Goal: Task Accomplishment & Management: Complete application form

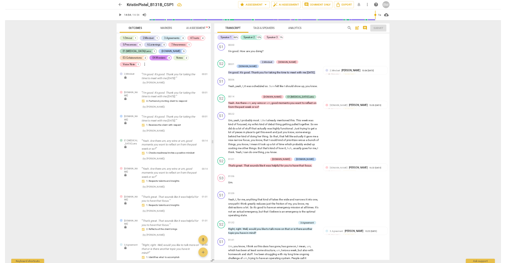
scroll to position [1999, 0]
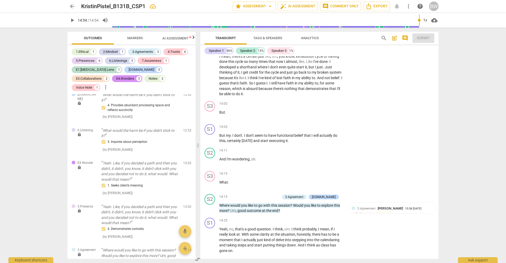
click at [71, 6] on span "arrow_back" at bounding box center [72, 6] width 6 height 6
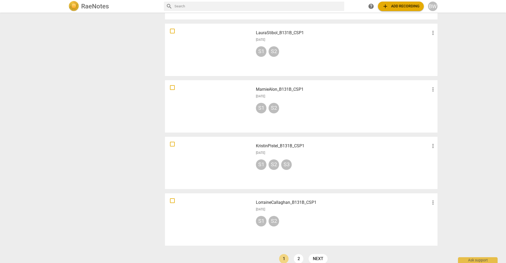
scroll to position [342, 0]
click at [291, 88] on h3 "MarnieAlon_B131B_CSP1" at bounding box center [343, 89] width 174 height 6
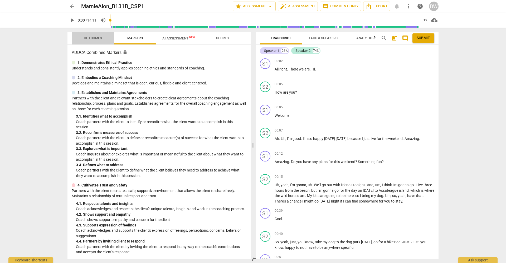
click at [95, 37] on span "Outcomes" at bounding box center [93, 38] width 18 height 4
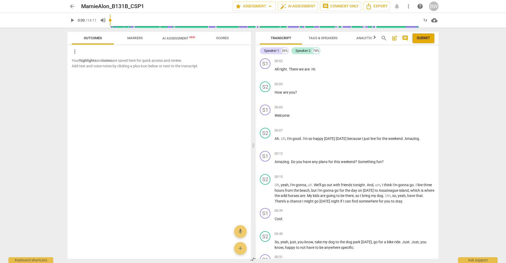
click at [71, 19] on span "play_arrow" at bounding box center [72, 20] width 6 height 6
type input "15"
click at [424, 153] on p "Add competency" at bounding box center [421, 154] width 25 height 5
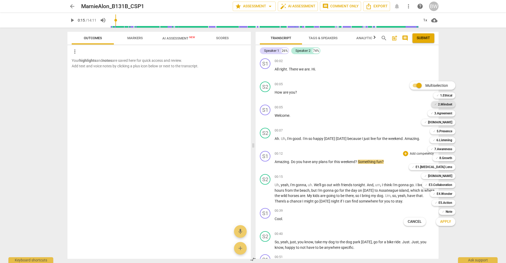
click at [447, 104] on b "2.Mindset" at bounding box center [445, 104] width 14 height 6
click at [397, 120] on div at bounding box center [253, 131] width 506 height 263
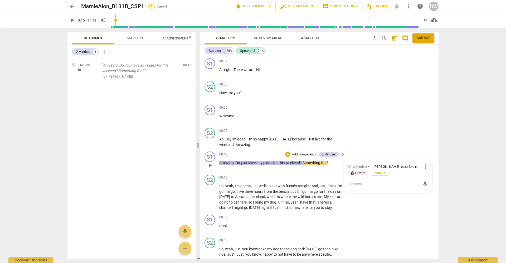
click at [299, 153] on p "Add competency" at bounding box center [303, 154] width 25 height 5
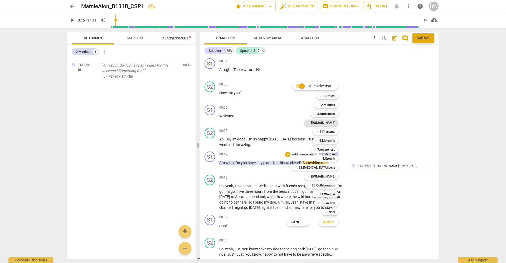
click at [334, 122] on b "[DOMAIN_NAME]" at bounding box center [323, 123] width 24 height 6
click at [331, 219] on button "Apply" at bounding box center [328, 222] width 19 height 9
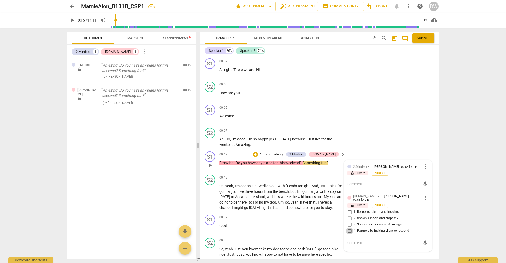
click at [349, 229] on input "4. Partners by inviting client to respond" at bounding box center [349, 231] width 8 height 6
checkbox input "true"
click at [284, 153] on p "Add competency" at bounding box center [271, 154] width 25 height 5
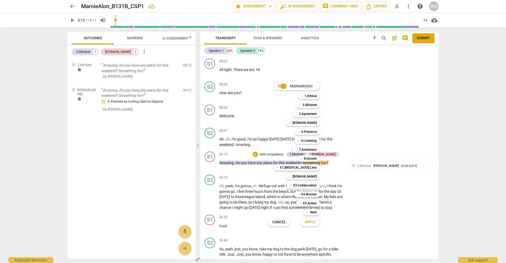
click at [335, 176] on div at bounding box center [253, 131] width 506 height 263
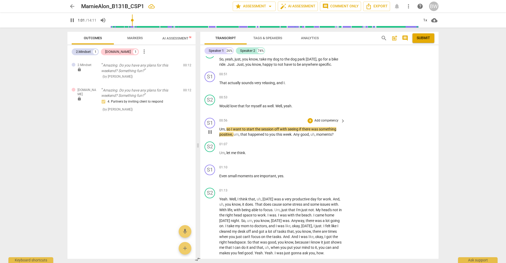
scroll to position [5, 0]
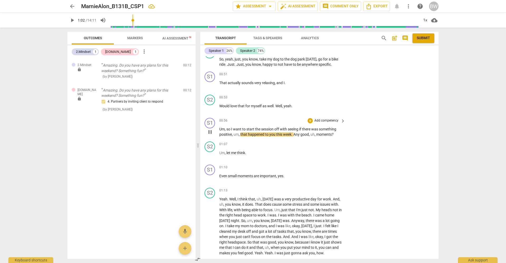
type input "63"
click at [333, 121] on p "Add competency" at bounding box center [326, 121] width 25 height 5
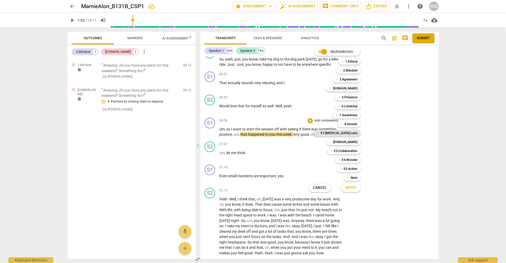
click at [355, 130] on b "E1.[MEDICAL_DATA] Lens" at bounding box center [338, 133] width 37 height 6
click at [350, 183] on button "Apply" at bounding box center [350, 187] width 19 height 9
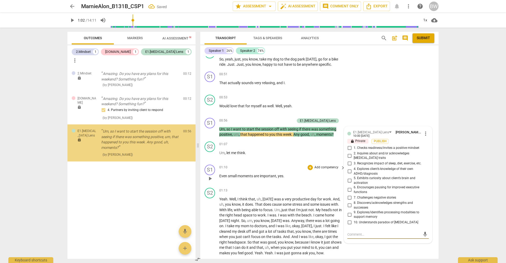
scroll to position [0, 0]
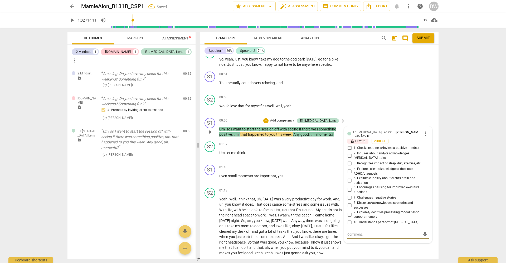
click at [366, 151] on span "1. Checks readiness/invites a positive mindset" at bounding box center [386, 148] width 66 height 5
click at [353, 151] on input "1. Checks readiness/invites a positive mindset" at bounding box center [349, 148] width 8 height 6
checkbox input "true"
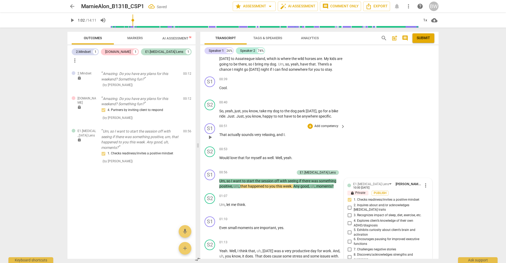
scroll to position [141, 0]
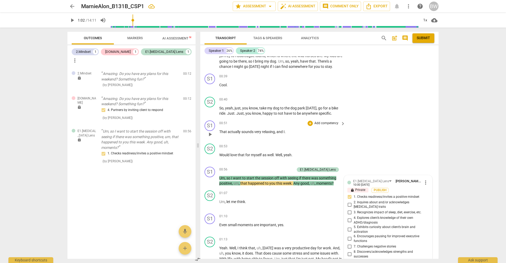
click at [327, 126] on p "Add competency" at bounding box center [326, 123] width 25 height 5
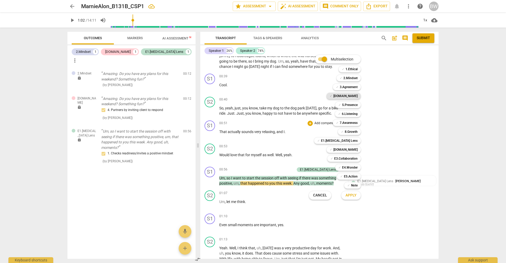
click at [354, 93] on b "[DOMAIN_NAME]" at bounding box center [345, 96] width 24 height 6
click at [355, 195] on span "Apply" at bounding box center [350, 195] width 11 height 5
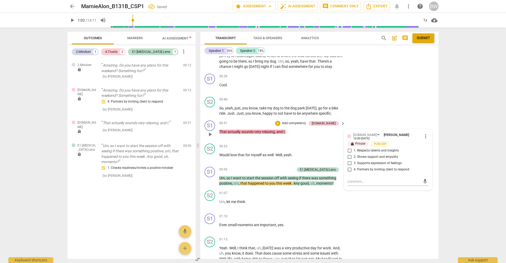
click at [369, 160] on span "2. Shows support and empathy" at bounding box center [375, 157] width 45 height 5
click at [353, 160] on input "2. Shows support and empathy" at bounding box center [349, 157] width 8 height 6
checkbox input "true"
click at [431, 164] on div "S2 play_arrow pause 00:53 + Add competency keyboard_arrow_right Would love that…" at bounding box center [319, 153] width 238 height 23
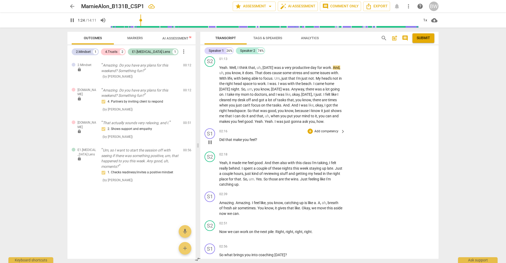
scroll to position [324, 0]
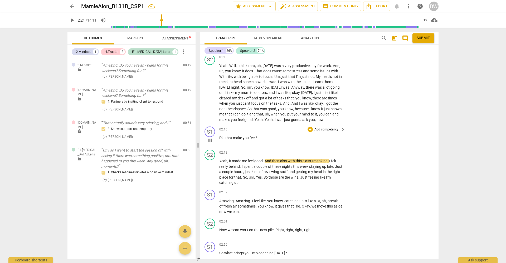
type input "141"
click at [321, 132] on p "Add competency" at bounding box center [326, 129] width 25 height 5
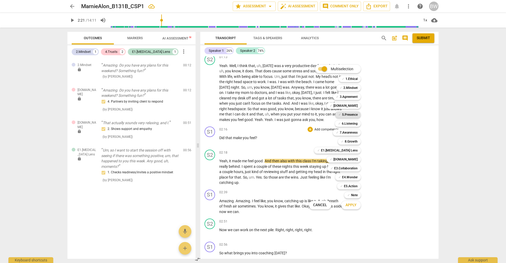
click at [353, 115] on b "5.Presence" at bounding box center [350, 115] width 16 height 6
click at [353, 125] on b "6.Listening" at bounding box center [350, 124] width 16 height 6
click at [352, 206] on span "Apply" at bounding box center [350, 205] width 11 height 5
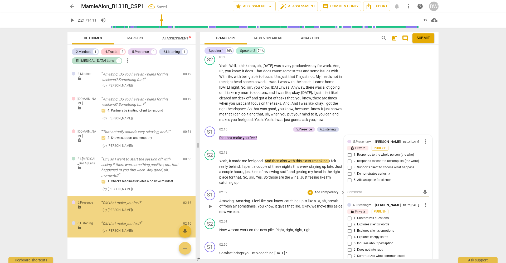
scroll to position [3, 0]
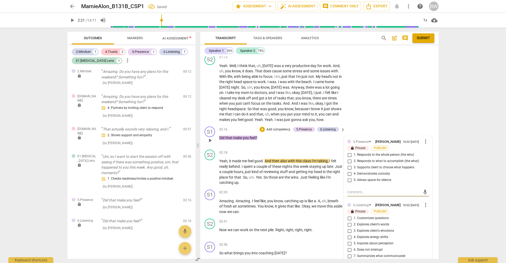
click at [367, 157] on span "1. Responds to the whole person (the who)" at bounding box center [383, 155] width 60 height 5
click at [353, 158] on input "1. Responds to the whole person (the who)" at bounding box center [349, 155] width 8 height 6
checkbox input "true"
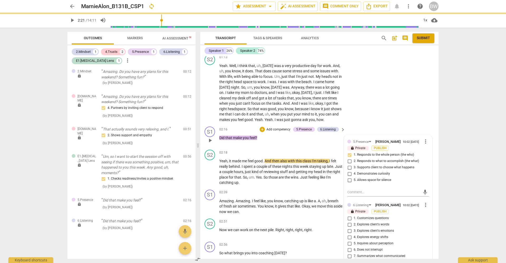
scroll to position [358, 0]
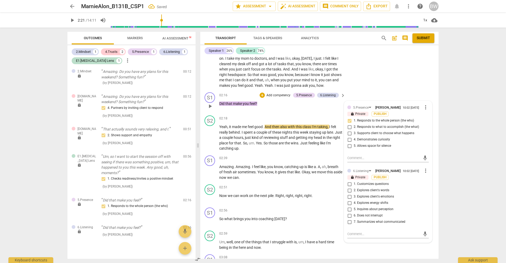
click at [384, 199] on span "3. Explores client's emotions" at bounding box center [373, 197] width 40 height 5
click at [353, 200] on input "3. Explores client's emotions" at bounding box center [349, 197] width 8 height 6
checkbox input "true"
click at [283, 98] on p "Add competency" at bounding box center [278, 95] width 25 height 5
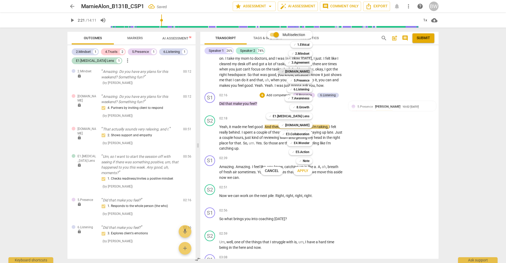
click at [307, 70] on b "[DOMAIN_NAME]" at bounding box center [297, 71] width 24 height 6
click at [303, 174] on button "Apply" at bounding box center [302, 170] width 19 height 9
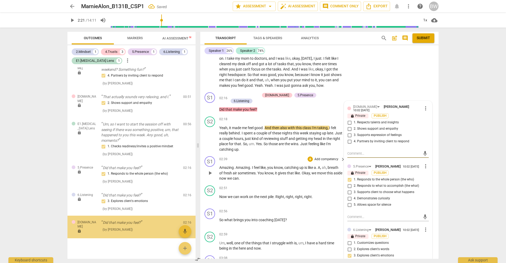
scroll to position [36, 0]
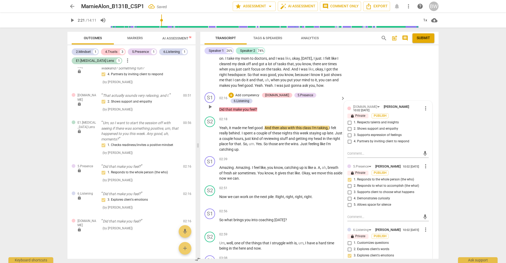
drag, startPoint x: 355, startPoint y: 141, endPoint x: 380, endPoint y: 141, distance: 24.5
click at [356, 138] on span "3. Supports expression of feelings" at bounding box center [377, 135] width 48 height 5
click at [353, 139] on input "3. Supports expression of feelings" at bounding box center [349, 135] width 8 height 6
checkbox input "true"
click at [431, 143] on div "S2 play_arrow pause 02:18 + Add competency keyboard_arrow_right Yeah , it made …" at bounding box center [319, 135] width 238 height 40
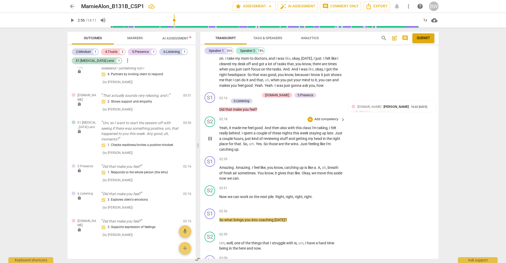
type input "176"
click at [320, 162] on p "Add competency" at bounding box center [326, 159] width 25 height 5
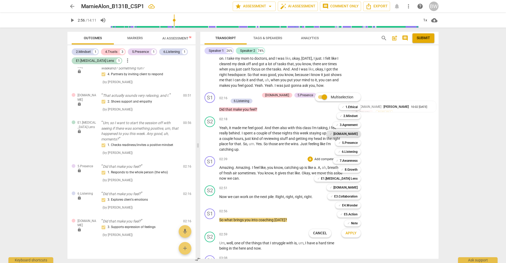
click at [352, 134] on b "[DOMAIN_NAME]" at bounding box center [345, 134] width 24 height 6
click at [349, 152] on b "6.Listening" at bounding box center [350, 152] width 16 height 6
click at [351, 184] on div "✓ [DOMAIN_NAME] 0" at bounding box center [346, 187] width 44 height 9
drag, startPoint x: 353, startPoint y: 188, endPoint x: 357, endPoint y: 195, distance: 8.0
click at [353, 188] on b "[DOMAIN_NAME]" at bounding box center [345, 188] width 24 height 6
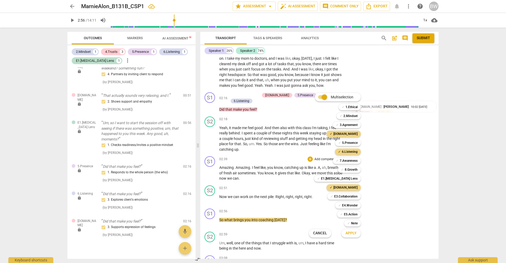
click at [354, 236] on span "Apply" at bounding box center [350, 233] width 11 height 5
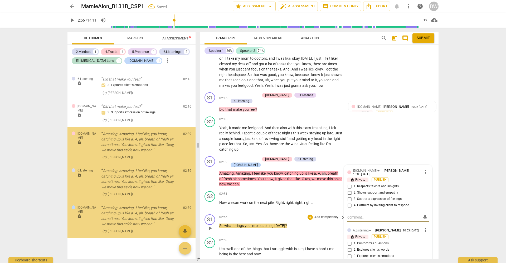
scroll to position [152, 0]
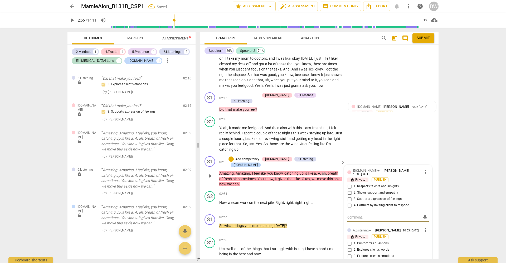
drag, startPoint x: 349, startPoint y: 191, endPoint x: 352, endPoint y: 191, distance: 3.2
click at [349, 190] on input "1. Respects talents and insights" at bounding box center [349, 187] width 8 height 6
checkbox input "true"
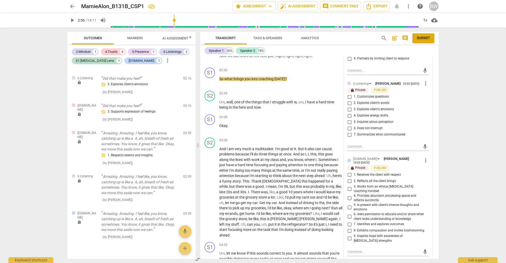
scroll to position [505, 0]
drag, startPoint x: 350, startPoint y: 201, endPoint x: 356, endPoint y: 200, distance: 6.1
click at [350, 201] on input "4. Provides abundant processing space and reflects succinctly" at bounding box center [349, 198] width 8 height 6
checkbox input "true"
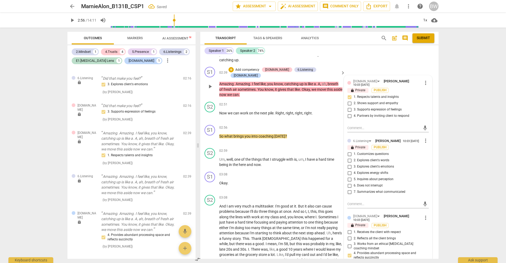
scroll to position [446, 0]
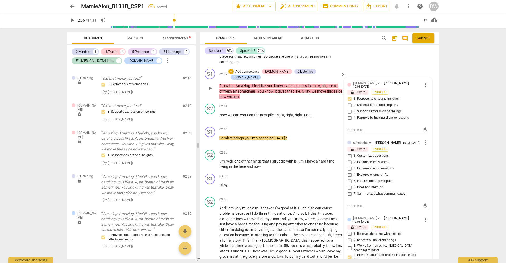
click at [383, 196] on span "7. Summarizes what communicated" at bounding box center [379, 194] width 52 height 5
click at [353, 197] on input "7. Summarizes what communicated" at bounding box center [349, 194] width 8 height 6
checkbox input "true"
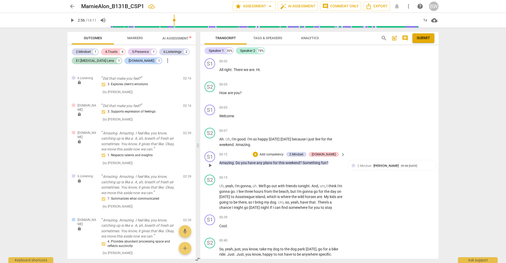
scroll to position [0, 0]
click at [280, 155] on p "Add competency" at bounding box center [271, 154] width 25 height 5
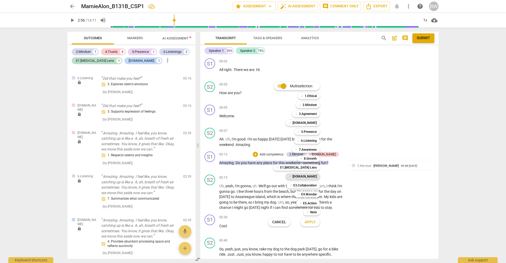
click at [312, 176] on b "[DOMAIN_NAME]" at bounding box center [304, 177] width 24 height 6
click at [312, 223] on span "Apply" at bounding box center [309, 222] width 11 height 5
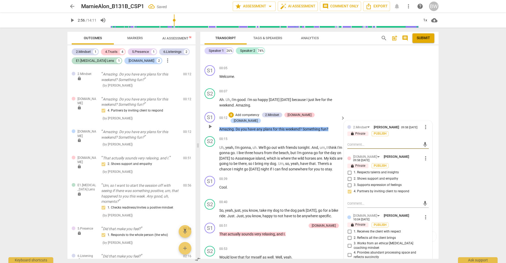
scroll to position [44, 0]
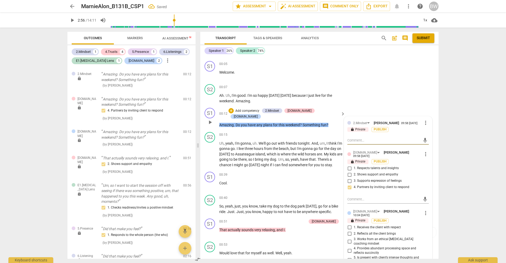
drag, startPoint x: 349, startPoint y: 227, endPoint x: 352, endPoint y: 227, distance: 3.2
click at [350, 227] on input "1. Receives the client with respect" at bounding box center [349, 228] width 8 height 6
checkbox input "true"
click at [433, 224] on div "S1 play_arrow pause 00:51 + Add competency [DOMAIN_NAME] keyboard_arrow_right T…" at bounding box center [319, 228] width 238 height 23
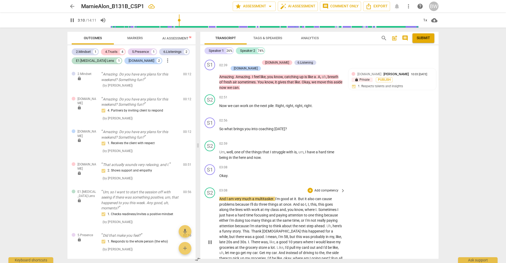
scroll to position [467, 0]
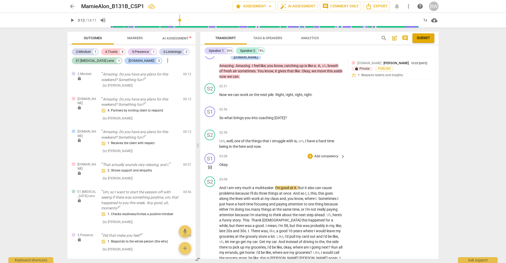
type input "192"
click at [322, 108] on p "Add competency" at bounding box center [326, 109] width 25 height 5
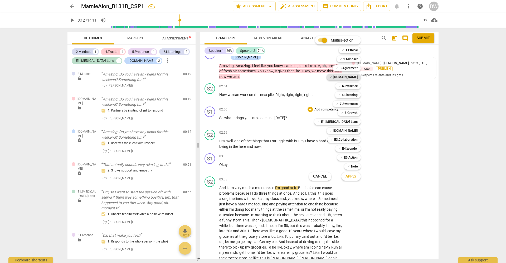
click at [353, 76] on b "[DOMAIN_NAME]" at bounding box center [345, 77] width 24 height 6
click at [352, 67] on b "3.Agreement" at bounding box center [348, 68] width 18 height 6
click at [352, 77] on b "[DOMAIN_NAME]" at bounding box center [345, 77] width 24 height 6
click at [356, 132] on b "[DOMAIN_NAME]" at bounding box center [345, 131] width 24 height 6
click at [348, 178] on span "Apply" at bounding box center [350, 176] width 11 height 5
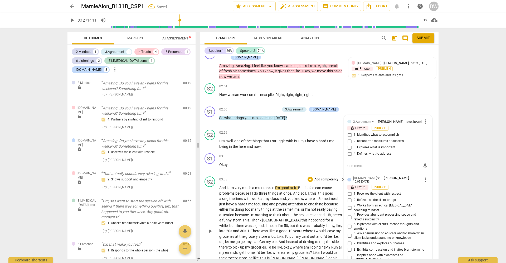
scroll to position [248, 0]
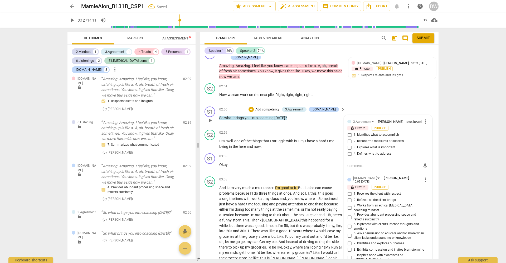
click at [371, 135] on span "1. Identifies what to accomplish" at bounding box center [375, 135] width 45 height 5
click at [353, 135] on input "1. Identifies what to accomplish" at bounding box center [349, 135] width 8 height 6
checkbox input "true"
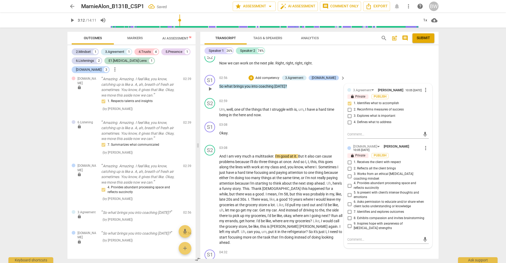
scroll to position [513, 0]
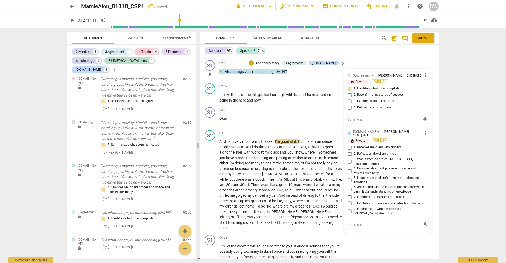
click at [390, 195] on span "7. Identifies and explores outcomes" at bounding box center [378, 197] width 50 height 5
click at [353, 194] on input "7. Identifies and explores outcomes" at bounding box center [349, 197] width 8 height 6
checkbox input "true"
click at [433, 192] on div "S2 play_arrow pause 03:08 + Add competency keyboard_arrow_right And I am very m…" at bounding box center [319, 180] width 238 height 105
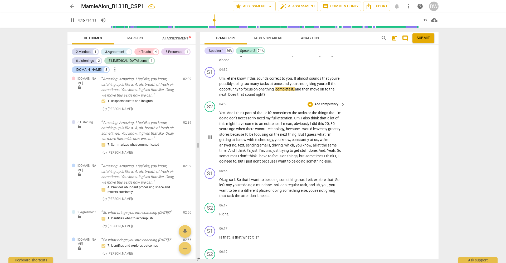
scroll to position [677, 0]
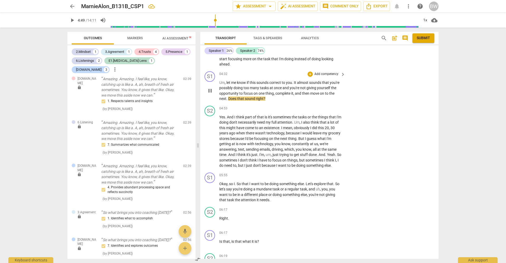
type input "290"
click at [327, 72] on p "Add competency" at bounding box center [326, 74] width 25 height 5
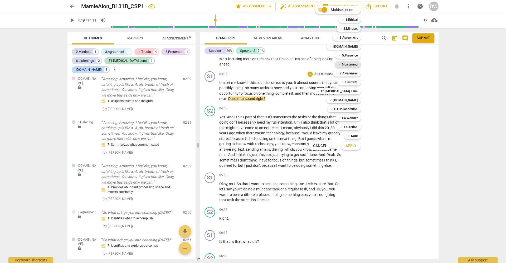
click at [356, 63] on b "6.Listening" at bounding box center [350, 64] width 16 height 6
click at [354, 56] on b "5.Presence" at bounding box center [350, 55] width 16 height 6
click at [352, 91] on b "E1.[MEDICAL_DATA] Lens" at bounding box center [339, 91] width 37 height 6
click at [355, 104] on div "✓ [DOMAIN_NAME] 0" at bounding box center [346, 100] width 44 height 9
click at [353, 102] on b "[DOMAIN_NAME]" at bounding box center [345, 100] width 24 height 6
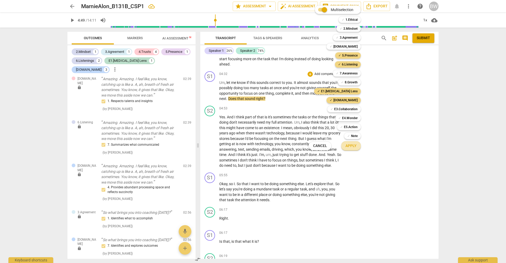
click at [353, 149] on span "Apply" at bounding box center [350, 146] width 11 height 5
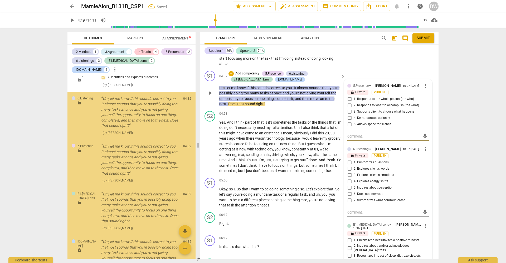
scroll to position [457, 0]
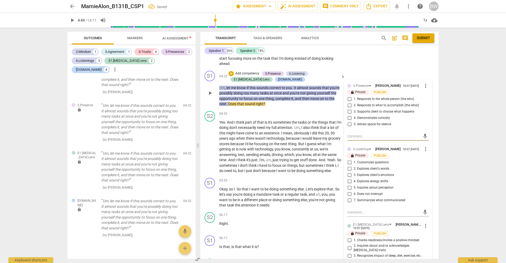
click at [402, 103] on span "2. Responds to what to accomplish (the what)" at bounding box center [385, 105] width 65 height 5
click at [353, 102] on input "2. Responds to what to accomplish (the what)" at bounding box center [349, 105] width 8 height 6
checkbox input "true"
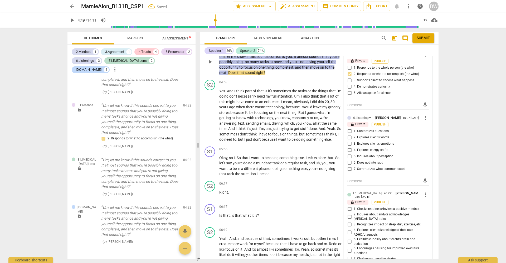
scroll to position [709, 0]
click at [374, 128] on span "1. Customizes questions" at bounding box center [370, 130] width 35 height 5
click at [353, 127] on input "1. Customizes questions" at bounding box center [349, 130] width 8 height 6
checkbox input "true"
click at [380, 154] on span "5. Inquires about perception" at bounding box center [373, 156] width 40 height 5
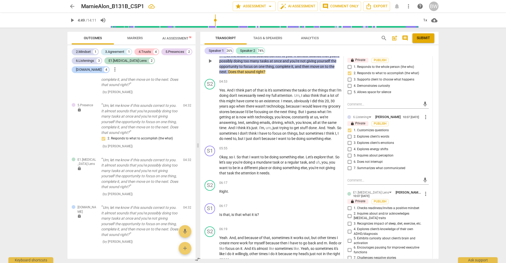
click at [353, 153] on input "5. Inquires about perception" at bounding box center [349, 156] width 8 height 6
checkbox input "true"
click at [381, 166] on span "7. Summarizes what communicated" at bounding box center [379, 168] width 52 height 5
click at [353, 165] on input "7. Summarizes what communicated" at bounding box center [349, 168] width 8 height 6
checkbox input "true"
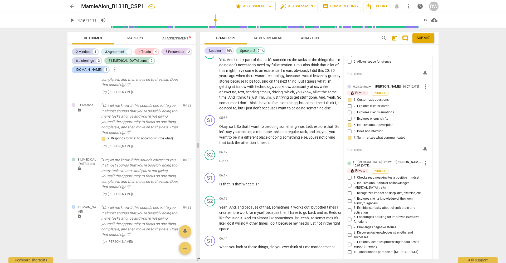
scroll to position [741, 0]
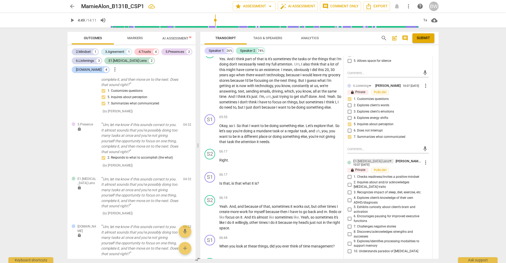
click at [375, 159] on div "E1.[MEDICAL_DATA] Lens" at bounding box center [373, 161] width 40 height 4
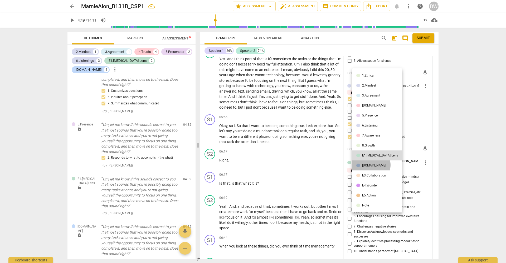
click at [369, 165] on div "[DOMAIN_NAME]" at bounding box center [374, 165] width 24 height 3
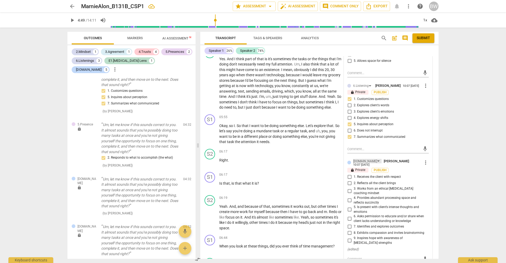
click at [367, 159] on div "[DOMAIN_NAME]" at bounding box center [367, 161] width 28 height 4
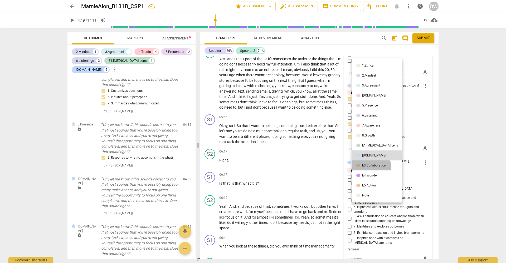
click at [369, 167] on div "E3.Collaboration" at bounding box center [374, 165] width 24 height 3
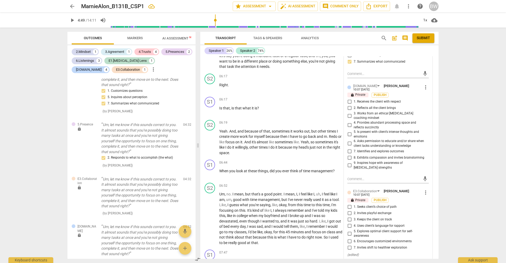
scroll to position [820, 0]
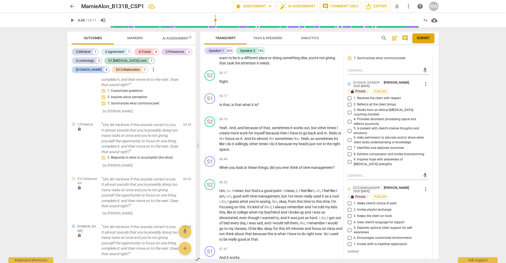
click at [375, 186] on div "E3.Collaboration" at bounding box center [367, 188] width 28 height 4
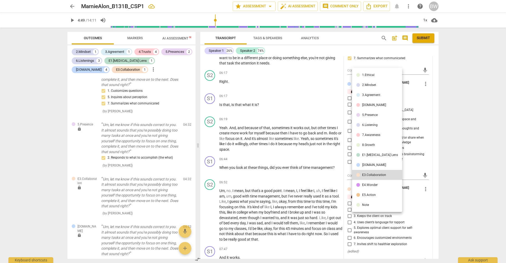
click at [373, 187] on div "E4.Wonder" at bounding box center [370, 185] width 16 height 3
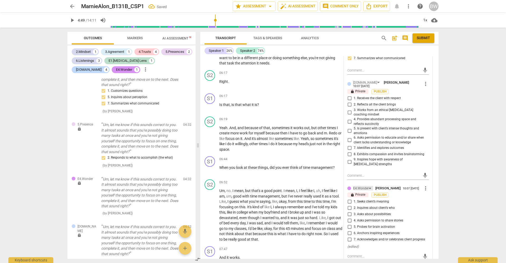
click at [366, 186] on div "E4.Wonder" at bounding box center [361, 188] width 16 height 5
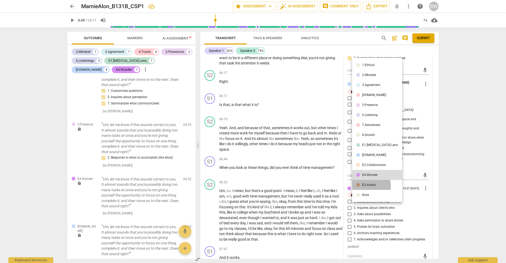
click at [366, 186] on div "E5.Action" at bounding box center [369, 185] width 14 height 3
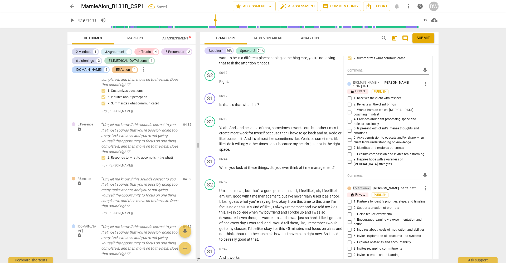
click at [366, 186] on div "E5.Action" at bounding box center [362, 188] width 18 height 4
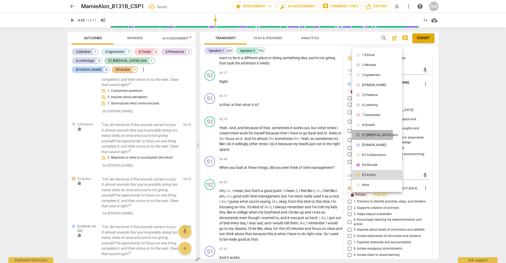
click at [372, 135] on div "E1.[MEDICAL_DATA] Lens" at bounding box center [380, 135] width 36 height 3
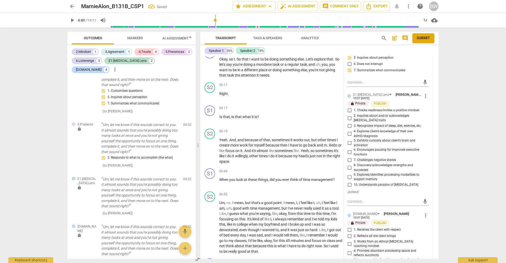
scroll to position [807, 0]
click at [134, 40] on span "Markers" at bounding box center [135, 38] width 16 height 4
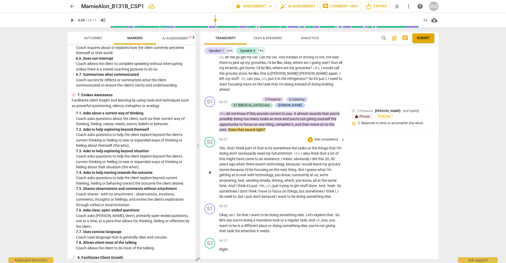
scroll to position [648, 0]
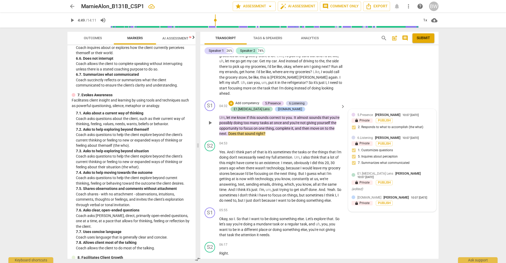
click at [373, 176] on div "10:07 [DATE]" at bounding box center [365, 177] width 16 height 3
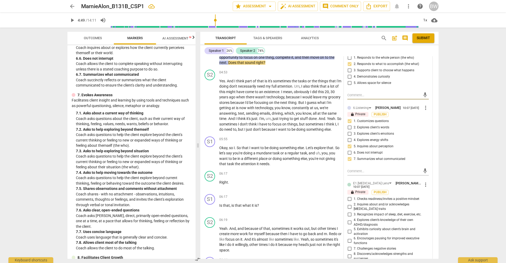
scroll to position [719, 0]
click at [376, 181] on div "E1.[MEDICAL_DATA] Lens" at bounding box center [373, 183] width 40 height 4
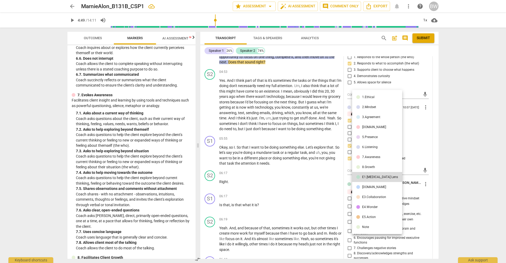
click at [372, 157] on div "7.Awareness" at bounding box center [371, 157] width 18 height 3
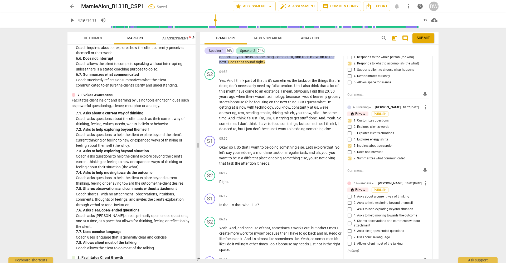
click at [351, 220] on input "5. Shares observations and comments without attachment" at bounding box center [349, 223] width 8 height 6
checkbox input "true"
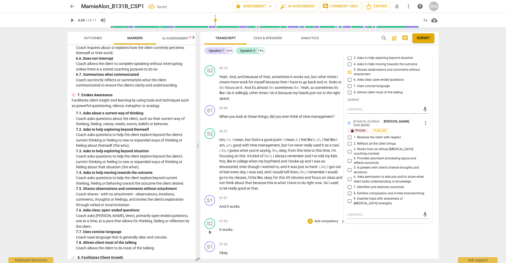
scroll to position [871, 0]
click at [349, 157] on input "4. Provides abundant processing space and reflects succinctly" at bounding box center [349, 160] width 8 height 6
checkbox input "true"
click at [432, 193] on div "S1 play_arrow pause 07:47 + Add competency keyboard_arrow_right And it works ." at bounding box center [319, 204] width 238 height 23
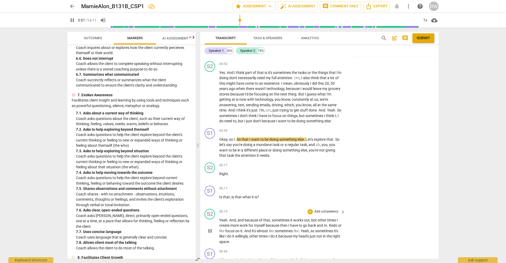
scroll to position [727, 0]
type input "364"
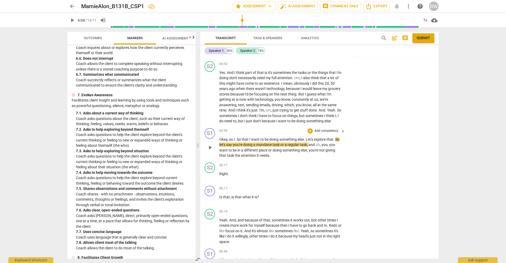
click at [328, 129] on p "Add competency" at bounding box center [326, 131] width 25 height 5
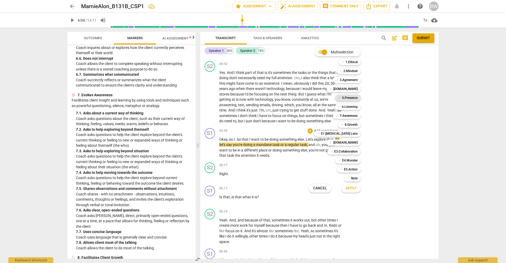
click at [353, 98] on b "5.Presence" at bounding box center [350, 98] width 16 height 6
click at [353, 105] on b "6.Listening" at bounding box center [350, 107] width 16 height 6
drag, startPoint x: 355, startPoint y: 179, endPoint x: 354, endPoint y: 183, distance: 4.3
click at [355, 180] on b "Note" at bounding box center [354, 178] width 7 height 6
click at [354, 189] on span "Apply" at bounding box center [350, 188] width 11 height 5
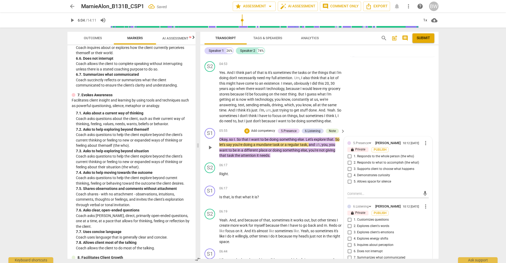
click at [392, 161] on span "2. Responds to what to accomplish (the what)" at bounding box center [385, 163] width 65 height 5
click at [353, 160] on input "2. Responds to what to accomplish (the what)" at bounding box center [349, 163] width 8 height 6
checkbox input "true"
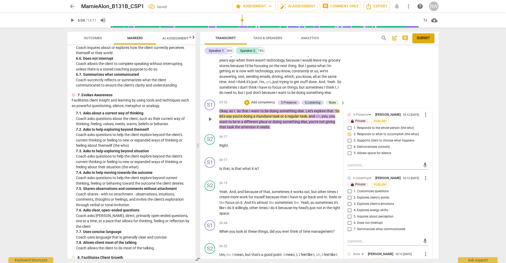
scroll to position [756, 0]
click at [372, 195] on span "2. Explores client's words" at bounding box center [371, 197] width 36 height 5
click at [353, 194] on input "2. Explores client's words" at bounding box center [349, 197] width 8 height 6
checkbox input "true"
click at [375, 189] on span "1. Customizes questions" at bounding box center [370, 191] width 35 height 5
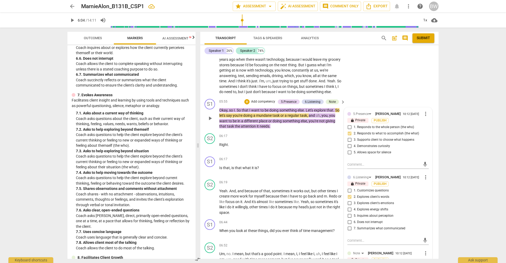
click at [353, 188] on input "1. Customizes questions" at bounding box center [349, 191] width 8 height 6
checkbox input "true"
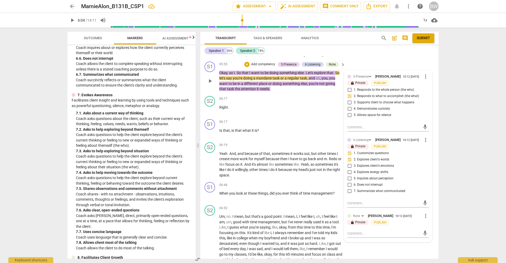
scroll to position [794, 0]
click at [362, 231] on textarea at bounding box center [383, 233] width 73 height 5
type textarea "Y"
type textarea "Yo"
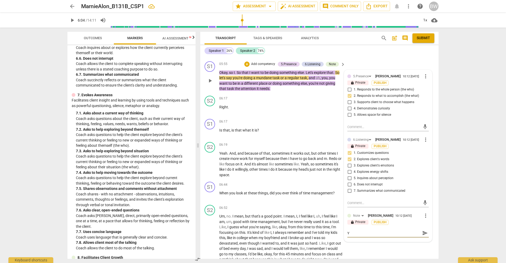
type textarea "Yo"
type textarea "You"
type textarea "You'"
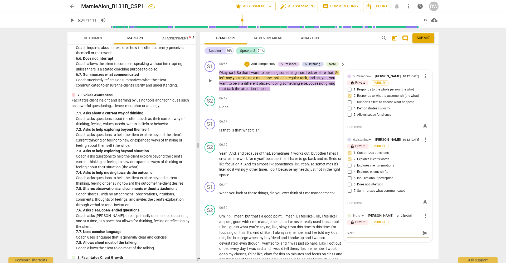
type textarea "You'r"
type textarea "You're"
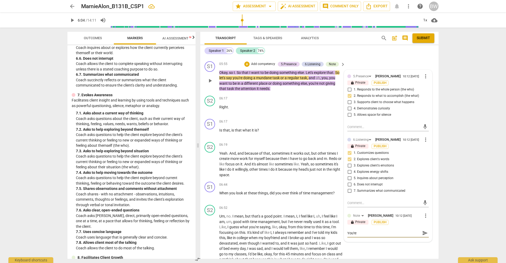
type textarea "You're"
type textarea "You're d"
type textarea "You're do"
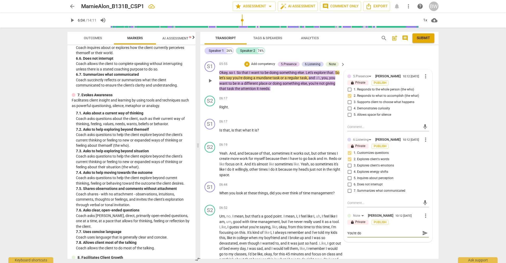
type textarea "You're doi"
type textarea "You're doin"
type textarea "You're doing"
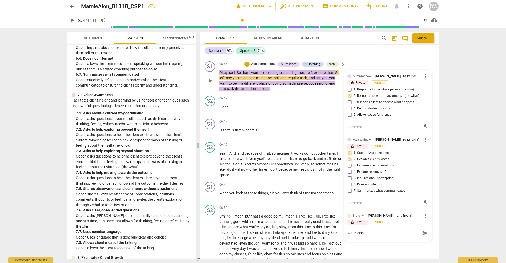
type textarea "You're doing"
type textarea "You're doing f"
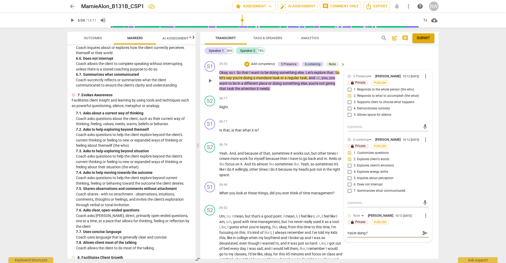
type textarea "You're doing"
type textarea "You're doing g"
type textarea "You're doing gr"
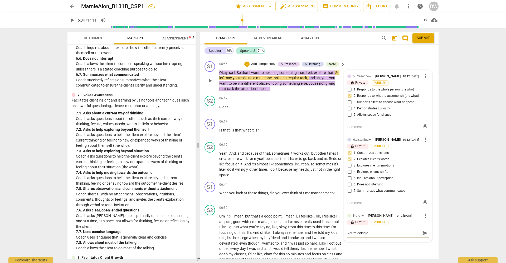
type textarea "You're doing gr"
type textarea "You're doing gre"
type textarea "You're doing grea"
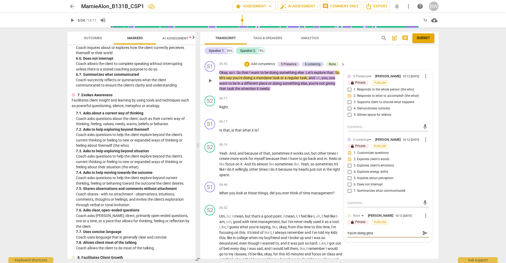
type textarea "You're doing great"
type textarea "You're doing great!"
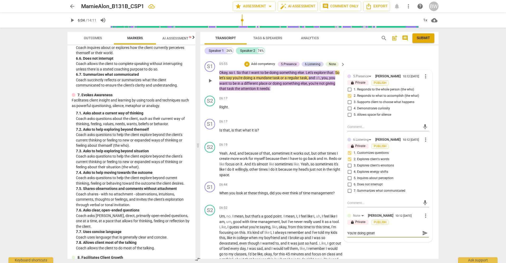
type textarea "You're doing great!"
type textarea "You're doing great! R"
type textarea "You're doing great! Re"
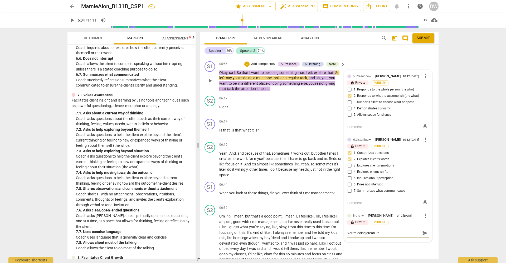
type textarea "You're doing great! Rea"
type textarea "You're doing great! Real"
type textarea "You're doing great! Reall"
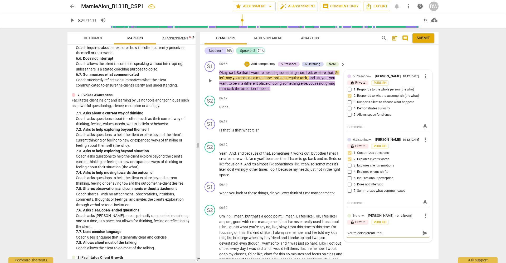
type textarea "You're doing great! Reall"
type textarea "You're doing great! Really"
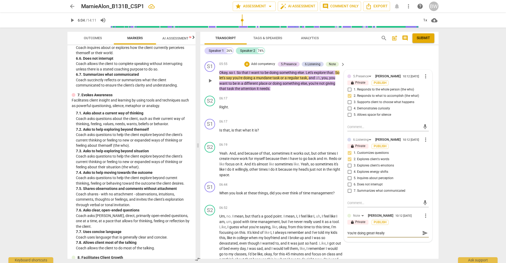
type textarea "You're doing great! Really d"
type textarea "You're doing great! Really dt"
type textarea "You're doing great! Really d"
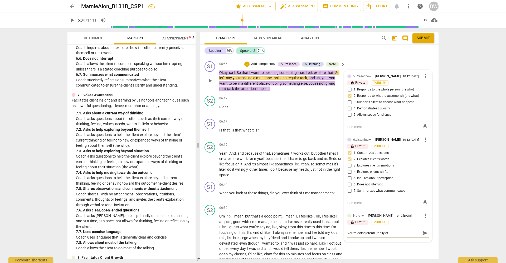
type textarea "You're doing great! Really d"
type textarea "You're doing great! Really"
type textarea "You're doing great! Really s"
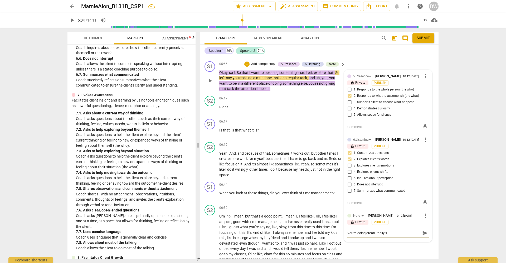
type textarea "You're doing great! Really st"
type textarea "You're doing great! Really str"
type textarea "You're doing great! Really stro"
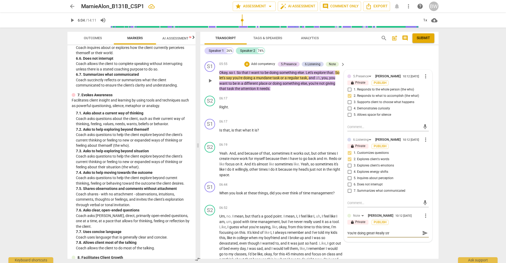
type textarea "You're doing great! Really stro"
type textarea "You're doing great! Really stron"
type textarea "You're doing great! Really strong"
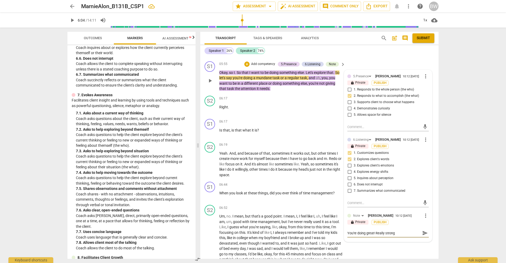
type textarea "You're doing great! Really strong"
type textarea "You're doing great! Really strong s"
type textarea "You're doing great! Really strong st"
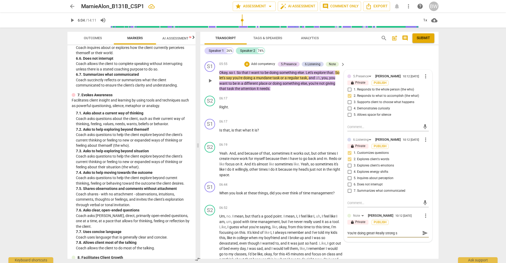
type textarea "You're doing great! Really strong st"
type textarea "You're doing great! Really strong sta"
type textarea "You're doing great! Really strong star"
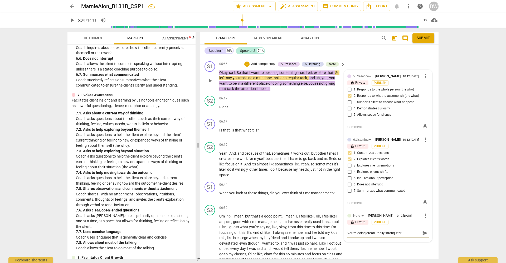
type textarea "You're doing great! Really strong start"
type textarea "You're doing great! Really strong start t"
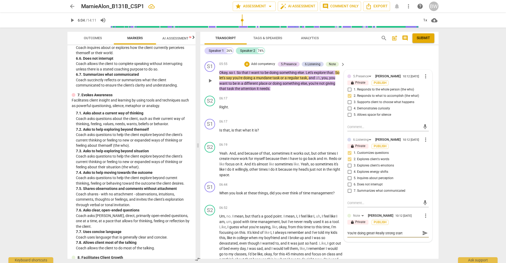
type textarea "You're doing great! Really strong start t"
type textarea "You're doing great! Really strong start to"
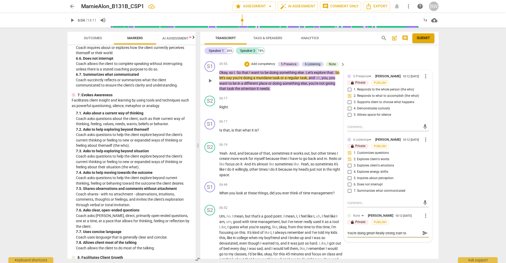
type textarea "You're doing great! Really strong start to t"
type textarea "You're doing great! Really strong start to th"
type textarea "You're doing great! Really strong start to the"
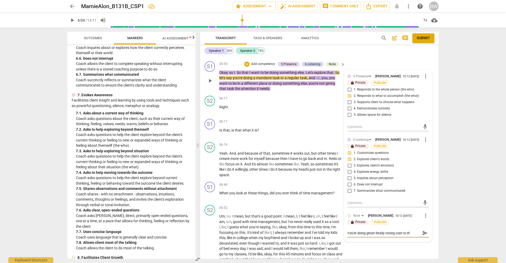
type textarea "You're doing great! Really strong start to the"
type textarea "You're doing great! Really strong start to the s"
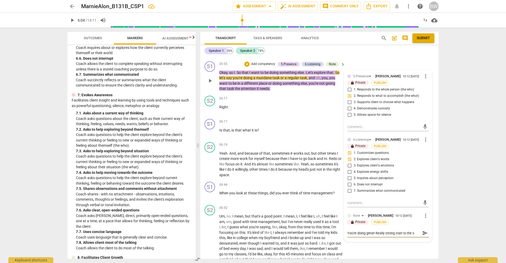
type textarea "You're doing great! Really strong start to the se"
type textarea "You're doing great! Really strong start to the ses"
type textarea "You're doing great! Really strong start to the sessi"
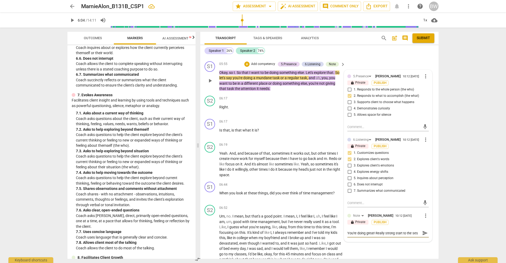
type textarea "You're doing great! Really strong start to the sessi"
type textarea "You're doing great! Really strong start to the sessio"
type textarea "You're doing great! Really strong start to the session"
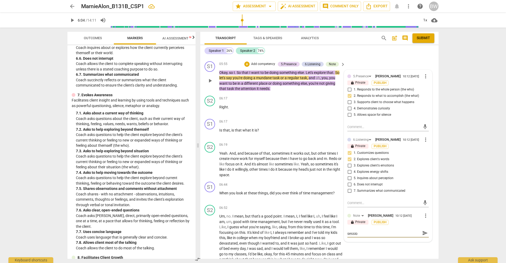
type textarea "You're doing great! Really strong start to the session"
type textarea "You're doing great! Really strong start to the session."
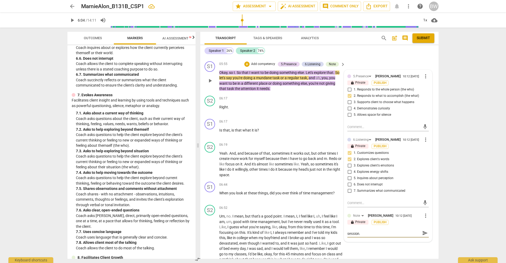
type textarea "You're doing great! Really strong start to the session. T"
type textarea "You're doing great! Really strong start to the session. Th"
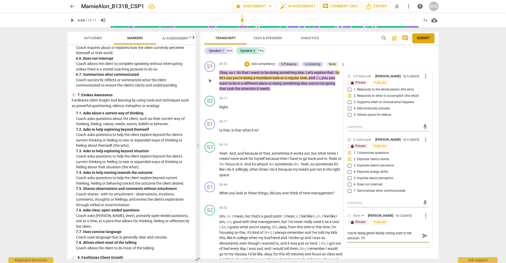
type textarea "You're doing great! Really strong start to the session. Thi"
type textarea "You're doing great! Really strong start to the session. This"
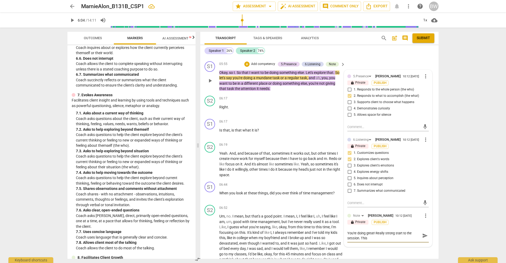
type textarea "You're doing great! Really strong start to the session. This"
type textarea "You're doing great! Really strong start to the session. This i"
type textarea "You're doing great! Really strong start to the session. This is"
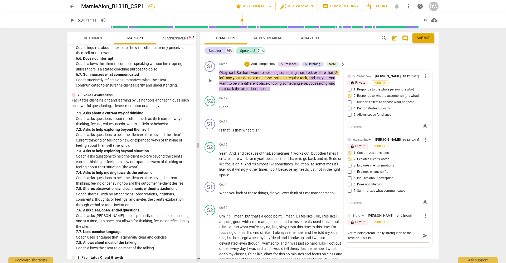
type textarea "You're doing great! Really strong start to the session. This is"
type textarea "You're doing great! Really strong start to the session. This is a"
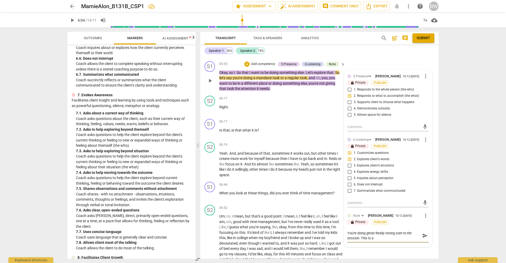
type textarea "You're doing great! Really strong start to the session. This is a"
type textarea "You're doing great! Really strong start to the session. This is a t"
type textarea "You're doing great! Really strong start to the session. This is a ti"
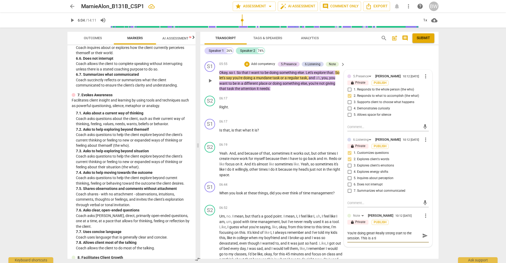
type textarea "You're doing great! Really strong start to the session. This is a tin"
type textarea "You're doing great! Really strong start to the session. This is a tiny"
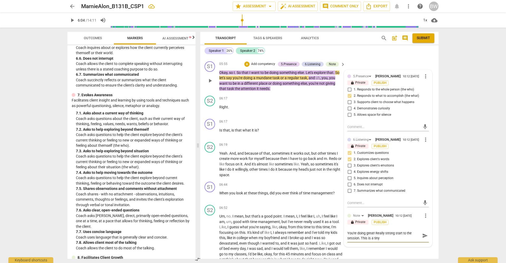
type textarea "You're doing great! Really strong start to the session. This is a tiny"
type textarea "You're doing great! Really strong start to the session. This is a tiny c"
type textarea "You're doing great! Really strong start to the session. This is a tiny co"
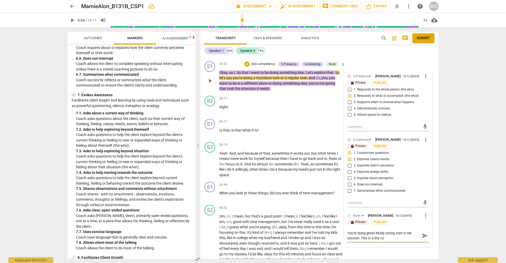
type textarea "You're doing great! Really strong start to the session. This is a tiny cor"
type textarea "You're doing great! Really strong start to the session. This is a tiny corr"
type textarea "You're doing great! Really strong start to the session. This is a tiny corre"
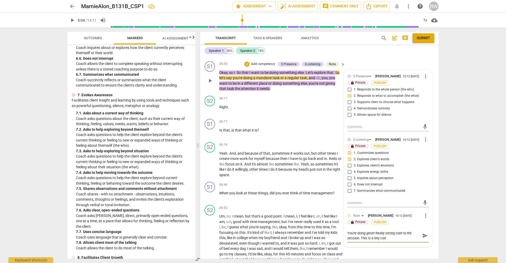
type textarea "You're doing great! Really strong start to the session. This is a tiny corre"
type textarea "You're doing great! Really strong start to the session. This is a tiny correc"
type textarea "You're doing great! Really strong start to the session. This is a tiny correct"
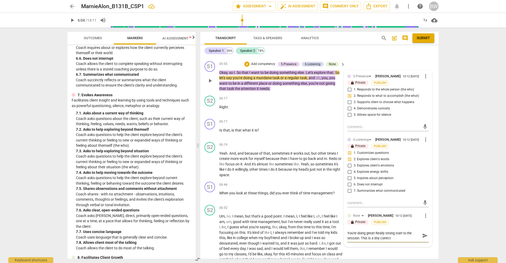
type textarea "You're doing great! Really strong start to the session. This is a tiny correcti"
type textarea "You're doing great! Really strong start to the session. This is a tiny correctio"
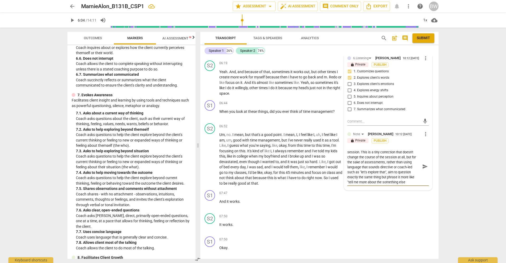
scroll to position [0, 0]
click at [348, 174] on textarea "You're doing great! Really strong start to the session. This is a tiny correcti…" at bounding box center [383, 166] width 73 height 35
click at [347, 176] on textarea "You're doing great! Really strong start to the session. This is a tiny correcti…" at bounding box center [383, 166] width 73 height 35
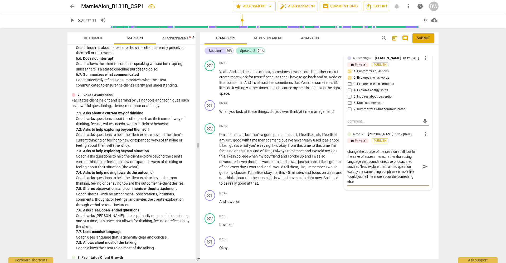
click at [365, 175] on textarea "You're doing great! Really strong start to the session. This is a tiny correcti…" at bounding box center [383, 166] width 73 height 35
click at [423, 166] on span "send" at bounding box center [425, 169] width 6 height 6
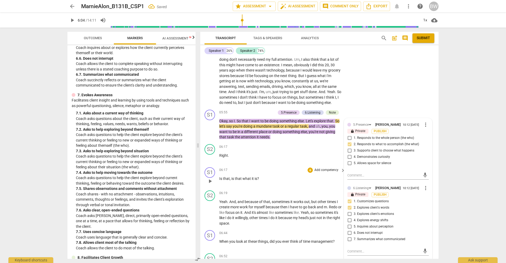
scroll to position [745, 0]
click at [433, 166] on div "S1 play_arrow pause 06:17 + Add competency keyboard_arrow_right Is that , is th…" at bounding box center [319, 177] width 238 height 23
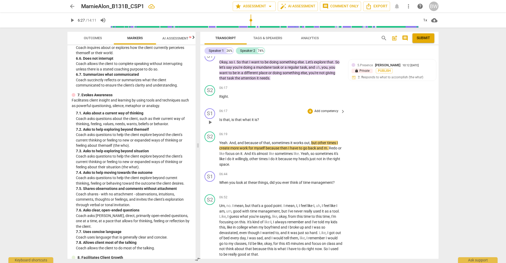
scroll to position [805, 0]
click at [322, 109] on p "Add competency" at bounding box center [326, 111] width 25 height 5
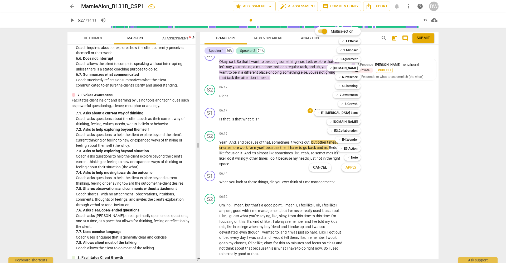
drag, startPoint x: 355, startPoint y: 96, endPoint x: 354, endPoint y: 100, distance: 4.3
click at [354, 96] on b "7.Awareness" at bounding box center [348, 95] width 18 height 6
click at [351, 169] on span "Apply" at bounding box center [350, 167] width 11 height 5
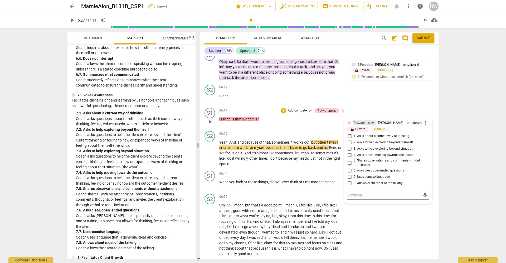
click at [362, 121] on div "7.Awareness" at bounding box center [362, 123] width 18 height 5
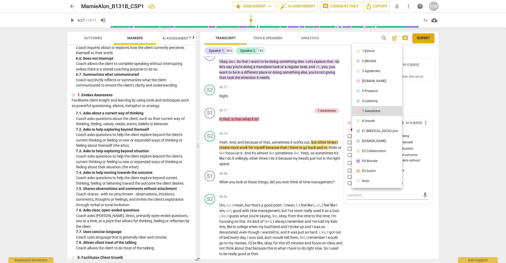
drag, startPoint x: 367, startPoint y: 92, endPoint x: 374, endPoint y: 99, distance: 10.1
click at [367, 93] on li "5.Presence" at bounding box center [377, 91] width 50 height 10
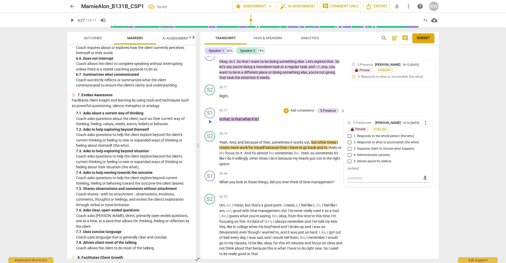
click at [382, 153] on span "4. Demonstrates curiosity" at bounding box center [371, 155] width 36 height 5
click at [353, 152] on input "4. Demonstrates curiosity" at bounding box center [349, 155] width 8 height 6
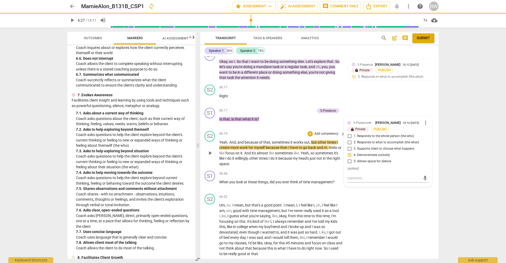
click at [433, 147] on div "S2 play_arrow pause 06:19 + Add competency keyboard_arrow_right Yeah . And , an…" at bounding box center [319, 149] width 238 height 40
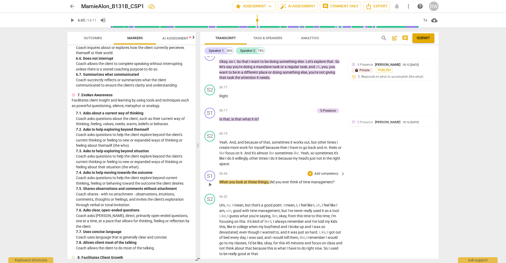
click at [323, 172] on p "Add competency" at bounding box center [326, 174] width 25 height 5
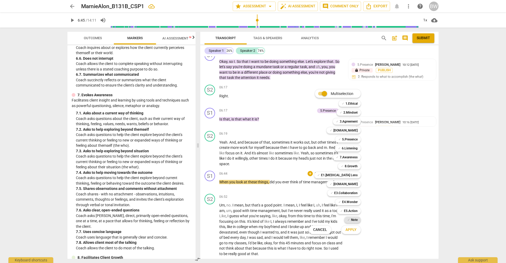
click at [353, 220] on b "Note" at bounding box center [354, 220] width 7 height 6
click at [354, 233] on button "Apply" at bounding box center [350, 229] width 19 height 9
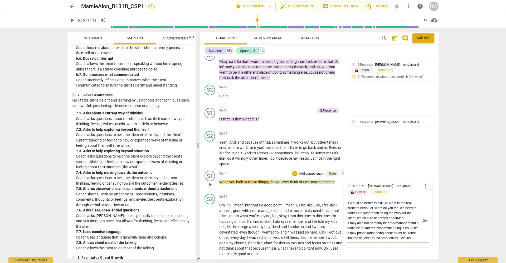
scroll to position [4, 0]
click at [423, 218] on span "send" at bounding box center [425, 221] width 6 height 6
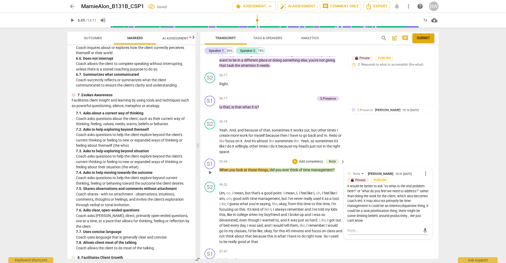
scroll to position [818, 0]
click at [423, 226] on button "mic" at bounding box center [425, 230] width 8 height 8
click at [423, 240] on span "close" at bounding box center [425, 243] width 6 height 6
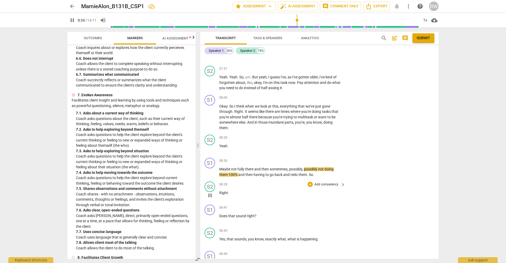
scroll to position [1073, 0]
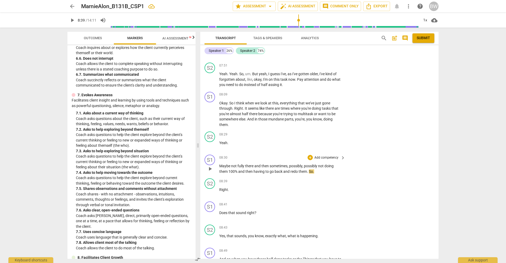
click at [327, 156] on p "Add competency" at bounding box center [326, 158] width 25 height 5
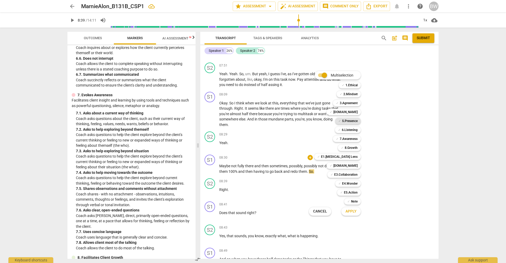
click at [354, 121] on b "5.Presence" at bounding box center [350, 121] width 16 height 6
click at [353, 127] on b "6.Listening" at bounding box center [350, 130] width 16 height 6
click at [352, 167] on b "[DOMAIN_NAME]" at bounding box center [345, 166] width 24 height 6
drag, startPoint x: 355, startPoint y: 203, endPoint x: 354, endPoint y: 206, distance: 3.5
click at [355, 204] on b "Note" at bounding box center [354, 202] width 7 height 6
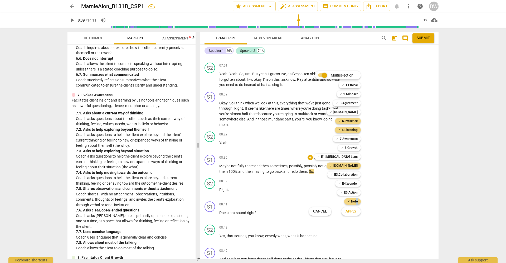
click at [354, 213] on span "Apply" at bounding box center [350, 211] width 11 height 5
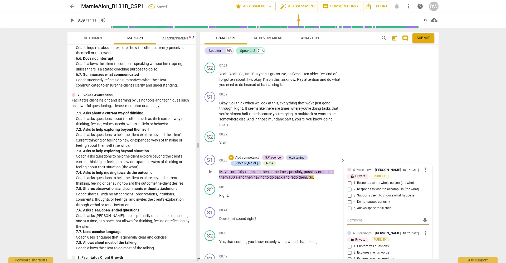
click at [348, 186] on input "2. Responds to what to accomplish (the what)" at bounding box center [349, 189] width 8 height 6
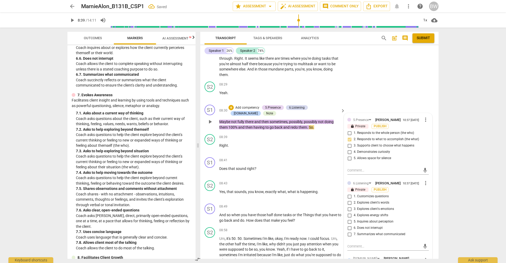
scroll to position [1127, 0]
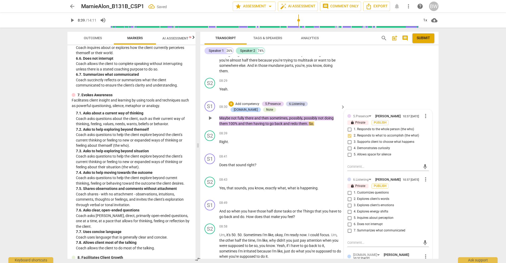
click at [377, 229] on span "7. Summarizes what communicated" at bounding box center [379, 231] width 52 height 5
click at [353, 228] on input "7. Summarizes what communicated" at bounding box center [349, 231] width 8 height 6
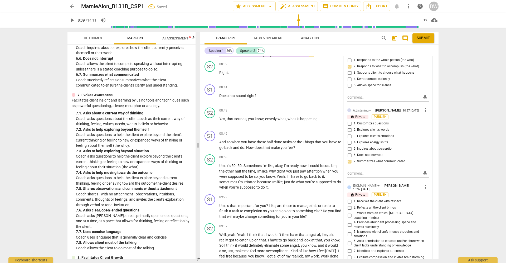
scroll to position [1196, 0]
click at [352, 221] on input "4. Provides abundant processing space and reflects succinctly" at bounding box center [349, 224] width 8 height 6
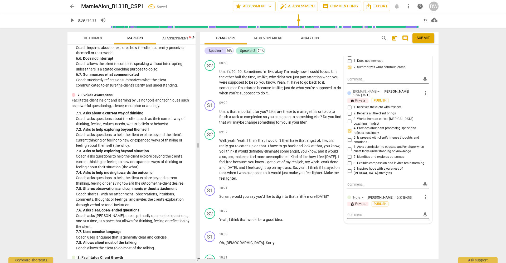
scroll to position [1290, 0]
click at [371, 212] on textarea at bounding box center [383, 214] width 73 height 5
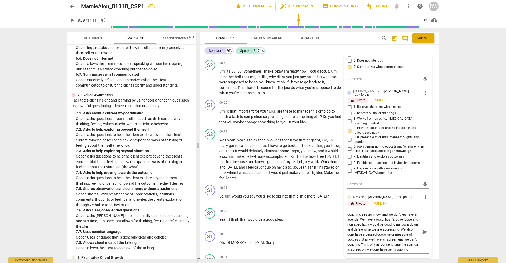
scroll to position [9, 0]
drag, startPoint x: 401, startPoint y: 222, endPoint x: 402, endPoint y: 227, distance: 5.0
click at [401, 222] on textarea "Ok, we're starting to properly move into the coaching session now, and we don't…" at bounding box center [383, 232] width 73 height 40
click at [425, 229] on span "send" at bounding box center [425, 232] width 6 height 6
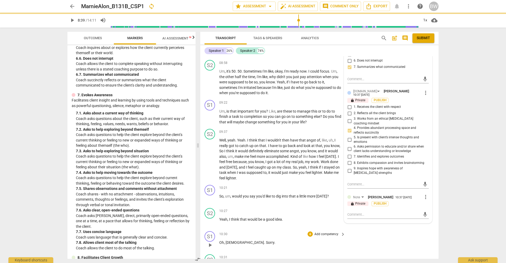
scroll to position [0, 0]
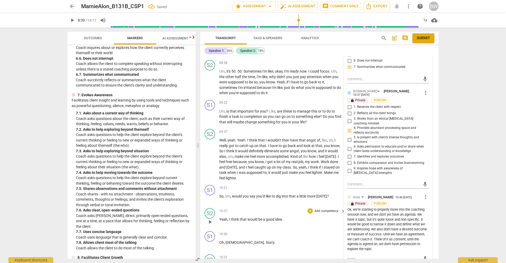
click at [432, 212] on div "S2 play_arrow pause 10:27 + Add competency keyboard_arrow_right Yeah , I think …" at bounding box center [319, 217] width 238 height 23
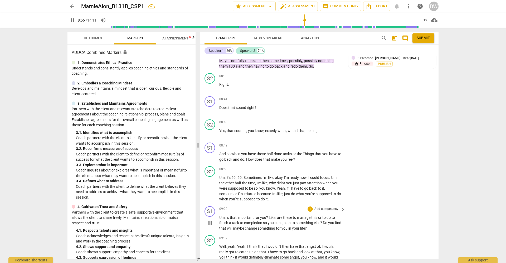
scroll to position [1185, 0]
click at [327, 143] on p "Add competency" at bounding box center [326, 145] width 25 height 5
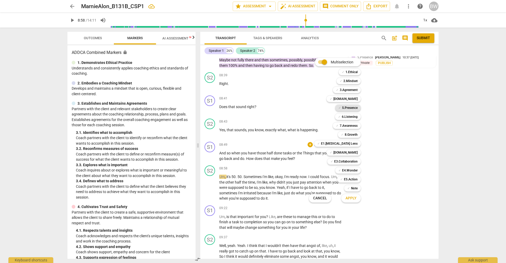
click at [356, 109] on b "5.Presence" at bounding box center [350, 108] width 16 height 6
click at [354, 120] on div "✓ 6.Listening 6" at bounding box center [351, 116] width 36 height 9
click at [353, 117] on b "6.Listening" at bounding box center [350, 117] width 16 height 6
click at [353, 201] on span "Apply" at bounding box center [350, 198] width 11 height 5
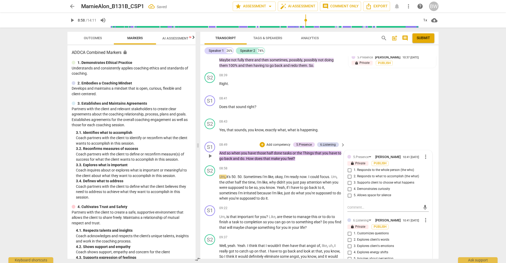
click at [381, 168] on span "1. Responds to the whole person (the who)" at bounding box center [383, 170] width 60 height 5
click at [353, 167] on input "1. Responds to the whole person (the who)" at bounding box center [349, 170] width 8 height 6
drag, startPoint x: 386, startPoint y: 234, endPoint x: 396, endPoint y: 234, distance: 10.3
click at [386, 244] on span "3. Explores client's emotions" at bounding box center [373, 246] width 40 height 5
click at [353, 243] on input "3. Explores client's emotions" at bounding box center [349, 246] width 8 height 6
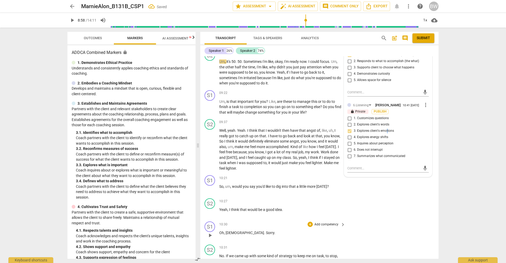
scroll to position [1301, 0]
click at [431, 196] on div "S2 play_arrow pause 10:27 + Add competency keyboard_arrow_right Yeah , I think …" at bounding box center [319, 207] width 238 height 23
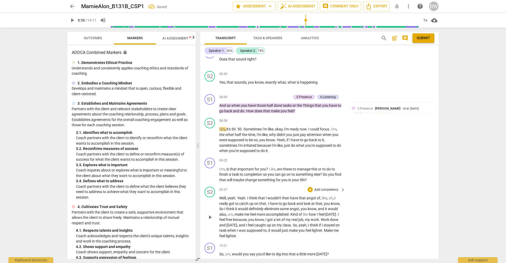
scroll to position [1232, 0]
click at [324, 159] on p "Add competency" at bounding box center [326, 161] width 25 height 5
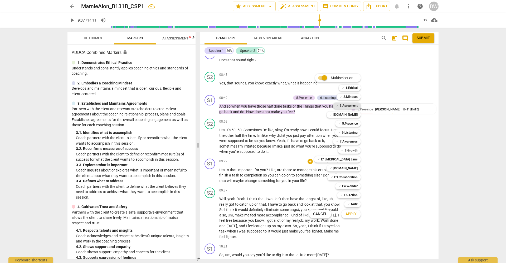
click at [353, 105] on b "3.Agreement" at bounding box center [348, 106] width 18 height 6
drag, startPoint x: 355, startPoint y: 144, endPoint x: 358, endPoint y: 145, distance: 2.7
click at [355, 144] on b "7.Awareness" at bounding box center [348, 142] width 18 height 6
click at [350, 166] on b "[DOMAIN_NAME]" at bounding box center [345, 168] width 24 height 6
click at [352, 215] on span "Apply" at bounding box center [350, 214] width 11 height 5
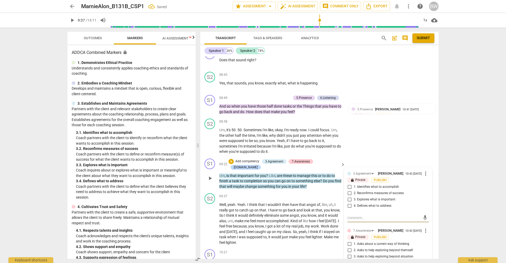
click at [369, 198] on span "3. Explores what is important" at bounding box center [374, 200] width 42 height 5
click at [353, 197] on input "3. Explores what is important" at bounding box center [349, 200] width 8 height 6
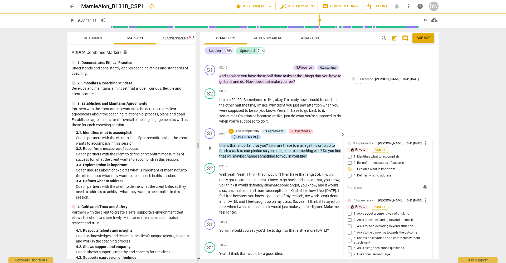
scroll to position [1263, 0]
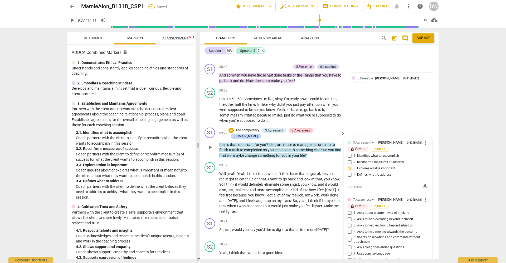
click at [379, 224] on span "3. Asks to help exploring beyond situation" at bounding box center [383, 226] width 60 height 5
click at [353, 223] on input "3. Asks to help exploring beyond situation" at bounding box center [349, 226] width 8 height 6
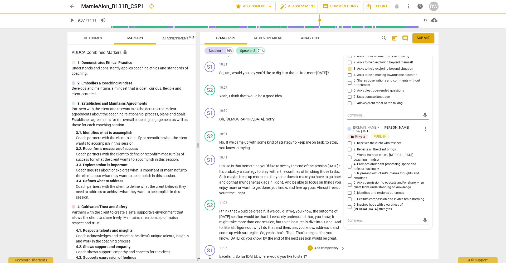
scroll to position [1420, 0]
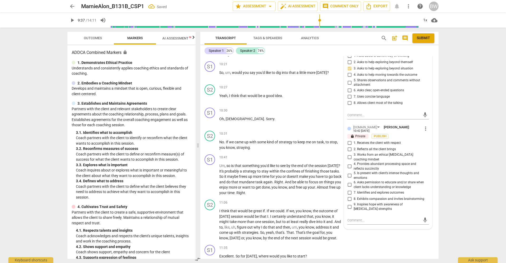
click at [370, 191] on span "7. Identifies and explores outcomes" at bounding box center [378, 193] width 50 height 5
click at [353, 190] on input "7. Identifies and explores outcomes" at bounding box center [349, 193] width 8 height 6
click at [434, 165] on div "S1 play_arrow pause 10:41 + Add competency keyboard_arrow_right Um , so is that…" at bounding box center [319, 174] width 238 height 45
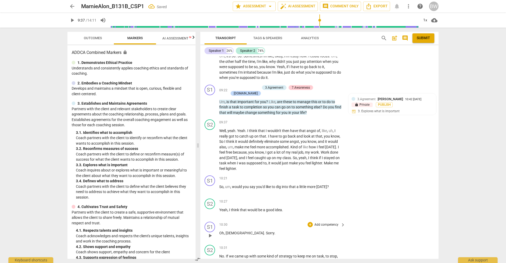
scroll to position [1305, 0]
click at [336, 177] on p "Add competency" at bounding box center [326, 179] width 25 height 5
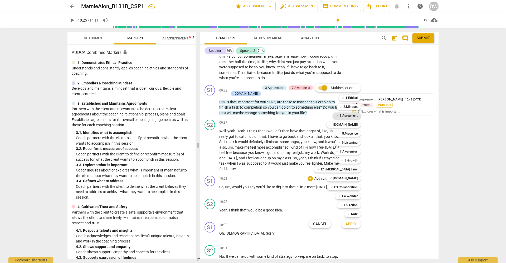
click at [352, 114] on b "3.Agreement" at bounding box center [348, 116] width 18 height 6
click at [346, 177] on b "[DOMAIN_NAME]" at bounding box center [345, 178] width 24 height 6
click at [351, 227] on span "Apply" at bounding box center [350, 224] width 11 height 5
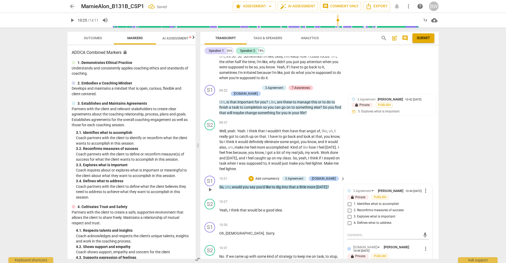
click at [367, 208] on span "2. Reconfirms measures of success" at bounding box center [378, 210] width 50 height 5
click at [353, 208] on input "2. Reconfirms measures of success" at bounding box center [349, 211] width 8 height 6
click at [350, 208] on input "2. Reconfirms measures of success" at bounding box center [349, 211] width 8 height 6
drag, startPoint x: 349, startPoint y: 184, endPoint x: 354, endPoint y: 190, distance: 7.5
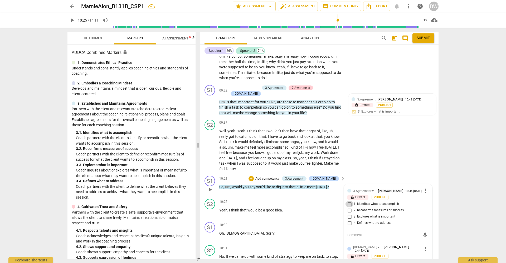
click at [349, 201] on input "1. Identifies what to accomplish" at bounding box center [349, 204] width 8 height 6
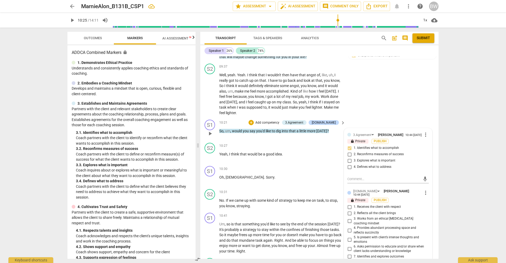
scroll to position [1367, 0]
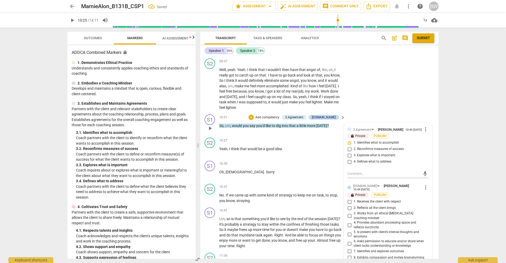
click at [349, 249] on input "7. Identifies and explores outcomes" at bounding box center [349, 252] width 8 height 6
click at [431, 206] on div "S1 play_arrow pause 10:41 + Add competency keyboard_arrow_right Um , so is that…" at bounding box center [319, 228] width 238 height 45
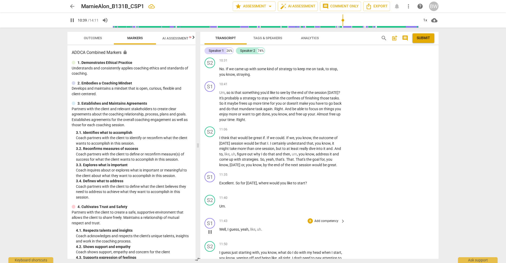
scroll to position [1494, 0]
click at [326, 82] on p "Add competency" at bounding box center [326, 84] width 25 height 5
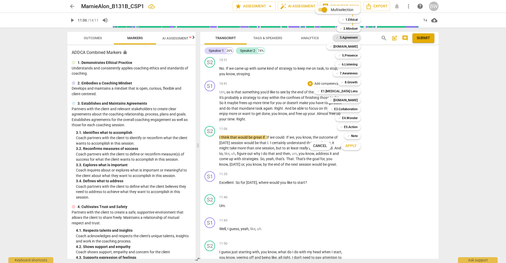
click at [351, 38] on b "3.Agreement" at bounding box center [348, 37] width 18 height 6
click at [354, 137] on b "Note" at bounding box center [354, 136] width 7 height 6
drag, startPoint x: 348, startPoint y: 100, endPoint x: 348, endPoint y: 109, distance: 9.2
click at [348, 100] on b "[DOMAIN_NAME]" at bounding box center [345, 100] width 24 height 6
click at [350, 146] on span "Apply" at bounding box center [350, 146] width 11 height 5
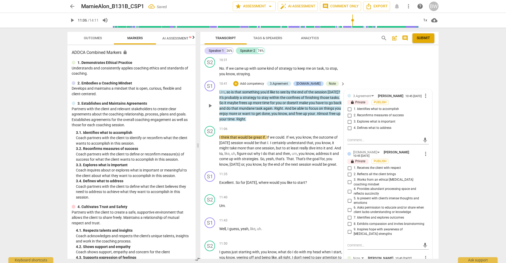
click at [396, 113] on span "2. Reconfirms measures of success" at bounding box center [378, 115] width 50 height 5
click at [353, 112] on input "2. Reconfirms measures of success" at bounding box center [349, 115] width 8 height 6
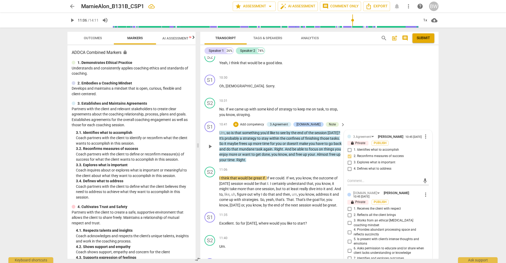
scroll to position [1453, 0]
click at [350, 166] on input "4. Defines what to address" at bounding box center [349, 169] width 8 height 6
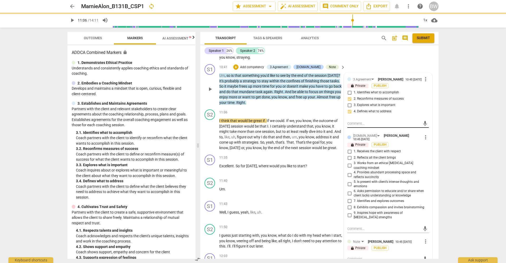
scroll to position [1511, 0]
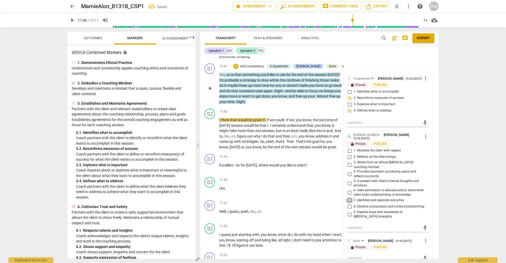
click at [350, 198] on input "7. Identifies and explores outcomes" at bounding box center [349, 201] width 8 height 6
click at [360, 256] on textarea at bounding box center [383, 258] width 73 height 5
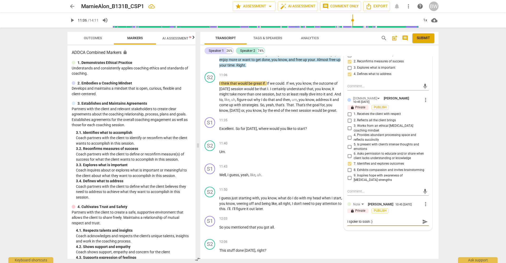
scroll to position [1549, 0]
drag, startPoint x: 360, startPoint y: 192, endPoint x: 362, endPoint y: 194, distance: 3.4
click at [360, 219] on textarea "I spoke to soon :)" at bounding box center [383, 221] width 73 height 5
click at [393, 219] on textarea "I spoke too soon :)" at bounding box center [383, 221] width 73 height 5
click at [427, 195] on div "3.Agreement [PERSON_NAME] 10:45 [DATE] more_vert lock Private Publish 1. Identi…" at bounding box center [388, 135] width 88 height 200
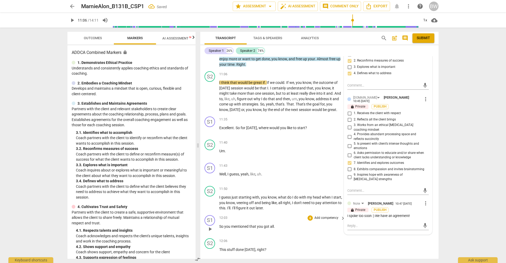
click at [433, 213] on div "S1 play_arrow pause 12:03 + Add competency keyboard_arrow_right So you mentione…" at bounding box center [319, 224] width 238 height 23
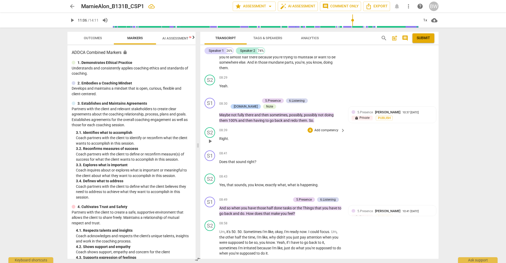
scroll to position [1130, 0]
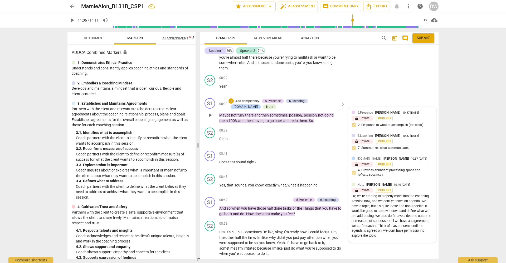
click at [415, 194] on div "Ok, we're starting to properly move into the coaching session now, and we don't…" at bounding box center [391, 216] width 81 height 45
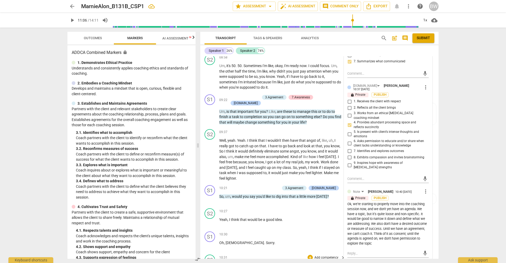
scroll to position [1296, 0]
click at [371, 223] on div "Ok, we're starting to properly move into the coaching session now, and we don't…" at bounding box center [387, 223] width 81 height 45
click at [373, 222] on div "Ok, we're starting to properly move into the coaching session now, and we don't…" at bounding box center [387, 223] width 81 height 45
click at [371, 223] on div "Ok, we're starting to properly move into the coaching session now, and we don't…" at bounding box center [387, 223] width 81 height 45
click at [423, 188] on span "more_vert" at bounding box center [425, 191] width 6 height 6
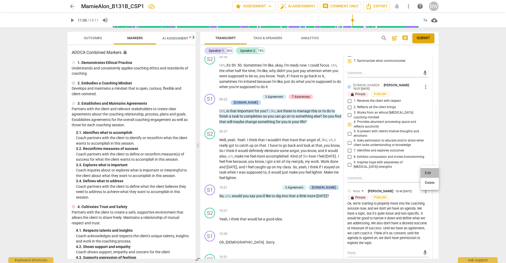
click at [425, 175] on li "Edit" at bounding box center [429, 173] width 18 height 10
drag, startPoint x: 398, startPoint y: 227, endPoint x: 405, endPoint y: 229, distance: 6.5
click at [399, 227] on textarea "Ok, we're starting to properly move into the coaching session now, and we don't…" at bounding box center [387, 226] width 81 height 40
click at [349, 252] on span "check_circle" at bounding box center [351, 255] width 6 height 6
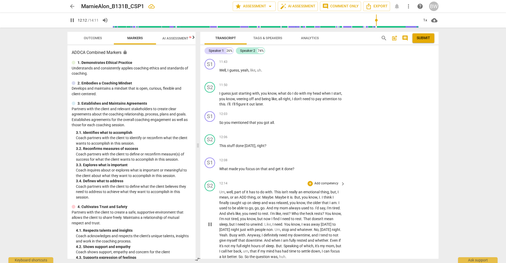
scroll to position [1653, 0]
click at [323, 158] on p "Add competency" at bounding box center [326, 160] width 25 height 5
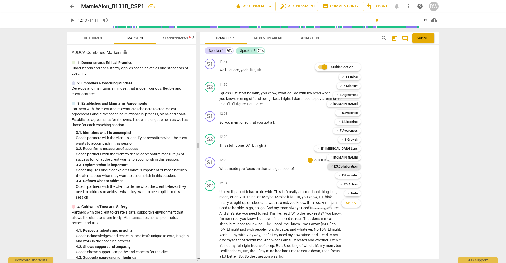
click at [354, 167] on b "E3.Collaboration" at bounding box center [345, 167] width 23 height 6
click at [352, 157] on b "[DOMAIN_NAME]" at bounding box center [345, 158] width 24 height 6
click at [352, 130] on b "7.Awareness" at bounding box center [348, 131] width 18 height 6
click at [352, 123] on b "6.Listening" at bounding box center [350, 122] width 16 height 6
click at [353, 205] on span "Apply" at bounding box center [350, 203] width 11 height 5
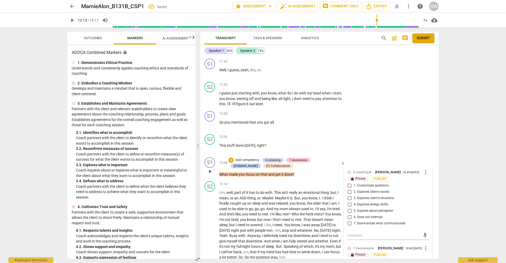
click at [372, 209] on span "5. Inquires about perception" at bounding box center [373, 211] width 40 height 5
click at [353, 208] on input "5. Inquires about perception" at bounding box center [349, 211] width 8 height 6
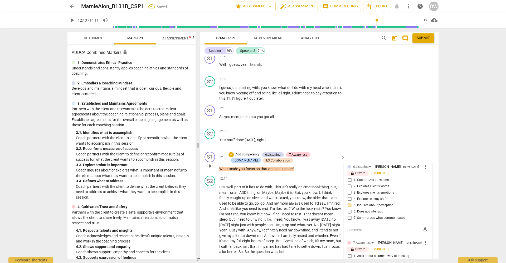
scroll to position [1659, 0]
drag, startPoint x: 349, startPoint y: 158, endPoint x: 358, endPoint y: 165, distance: 11.9
click at [349, 177] on input "1. Customizes questions" at bounding box center [349, 180] width 8 height 6
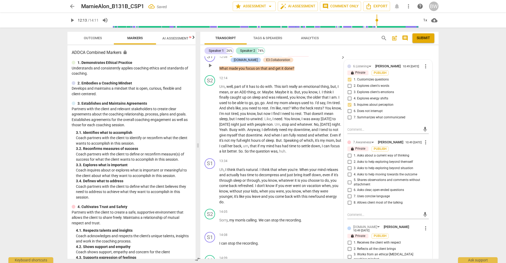
scroll to position [1760, 0]
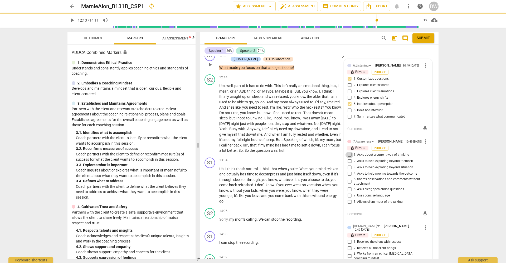
click at [349, 152] on input "1. Asks about a current way of thinking" at bounding box center [349, 155] width 8 height 6
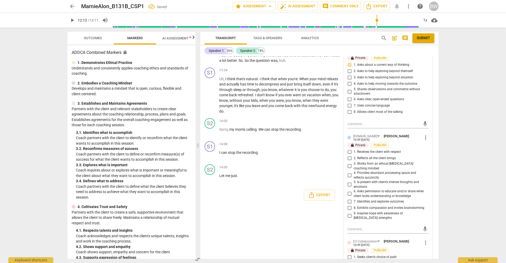
scroll to position [1850, 0]
click at [349, 205] on input "8. Exhibits compassion and invites brainstorming" at bounding box center [349, 208] width 8 height 6
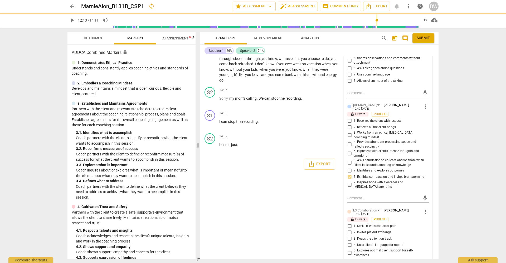
scroll to position [1880, 0]
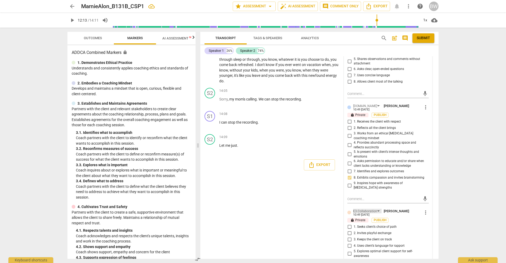
click at [375, 209] on div "E3.Collaboration" at bounding box center [365, 211] width 24 height 5
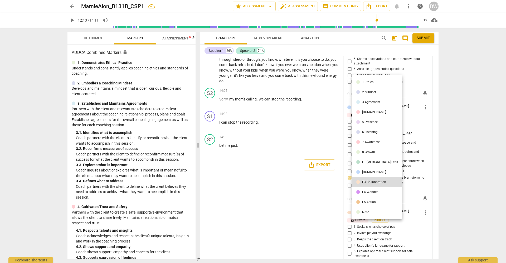
click at [373, 192] on div "E4.Wonder" at bounding box center [370, 192] width 16 height 3
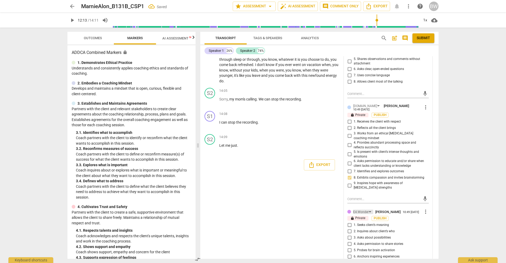
click at [367, 210] on div "E4.Wonder" at bounding box center [363, 212] width 20 height 4
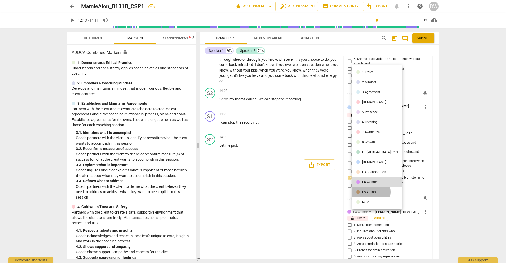
click at [368, 192] on div "E5.Action" at bounding box center [369, 192] width 14 height 3
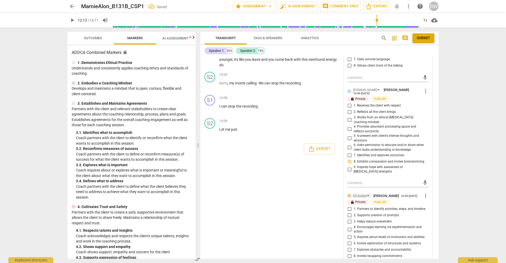
scroll to position [1896, 0]
click at [365, 194] on div "E5.Action" at bounding box center [360, 196] width 14 height 5
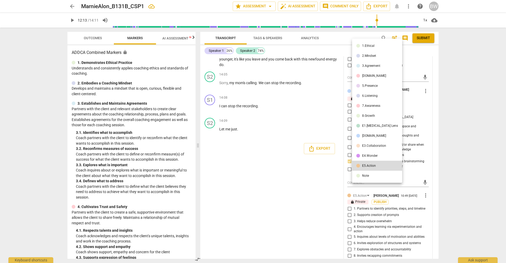
click at [372, 126] on div "E1.[MEDICAL_DATA] Lens" at bounding box center [380, 125] width 36 height 3
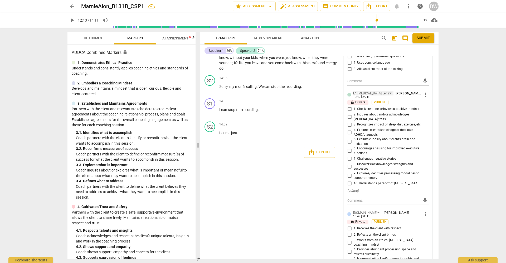
scroll to position [1892, 0]
click at [351, 164] on input "8. Discovers/acknowledges strengths and successes" at bounding box center [349, 167] width 8 height 6
click at [433, 158] on div "S1 play_arrow pause 00:02 + Add competency keyboard_arrow_right All right . The…" at bounding box center [319, 157] width 238 height 203
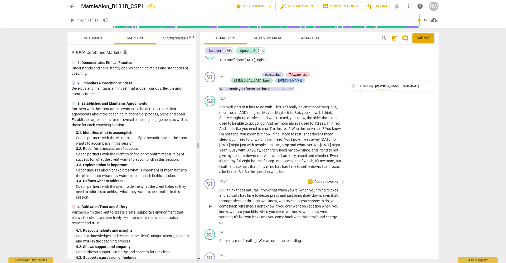
scroll to position [1739, 0]
click at [332, 179] on p "Add competency" at bounding box center [326, 181] width 25 height 5
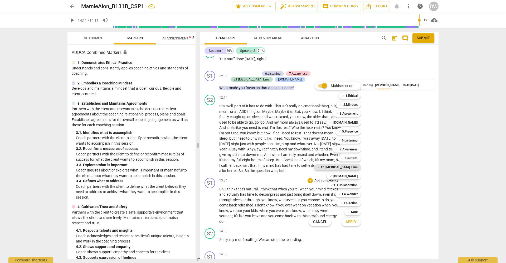
click at [349, 167] on b "E1.[MEDICAL_DATA] Lens" at bounding box center [339, 167] width 37 height 6
click at [352, 124] on b "[DOMAIN_NAME]" at bounding box center [345, 123] width 24 height 6
click at [351, 132] on b "5.Presence" at bounding box center [350, 132] width 16 height 6
click at [356, 177] on b "[DOMAIN_NAME]" at bounding box center [345, 176] width 24 height 6
click at [342, 219] on div "Apply x" at bounding box center [353, 222] width 29 height 11
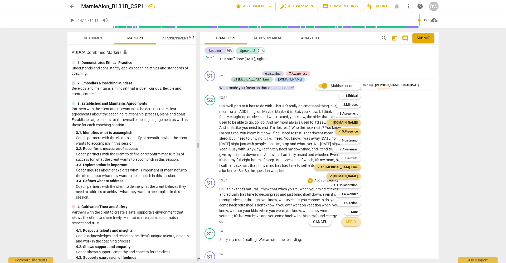
click at [352, 222] on span "Apply" at bounding box center [350, 222] width 11 height 5
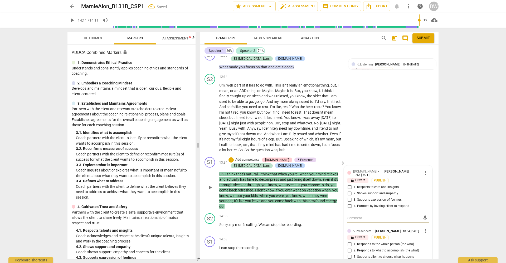
scroll to position [1761, 0]
click at [361, 191] on span "2. Shows support and empathy" at bounding box center [375, 193] width 45 height 5
click at [353, 190] on input "2. Shows support and empathy" at bounding box center [349, 193] width 8 height 6
drag, startPoint x: 365, startPoint y: 160, endPoint x: 372, endPoint y: 164, distance: 7.8
click at [365, 185] on span "1. Respects talents and insights" at bounding box center [375, 187] width 45 height 5
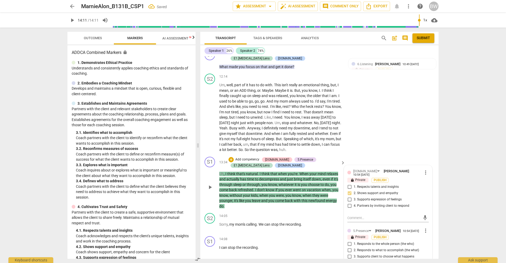
click at [353, 184] on input "1. Respects talents and insights" at bounding box center [349, 187] width 8 height 6
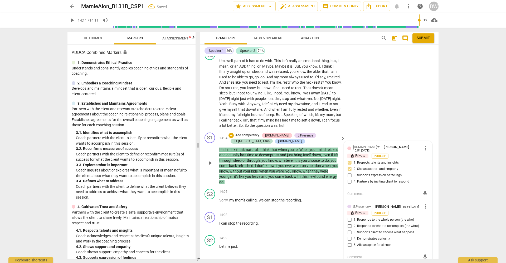
scroll to position [1785, 0]
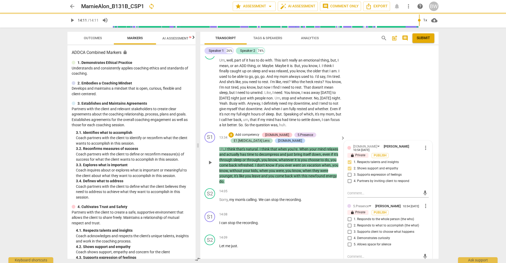
click at [376, 217] on span "1. Responds to the whole person (the who)" at bounding box center [383, 219] width 60 height 5
click at [353, 216] on input "1. Responds to the whole person (the who)" at bounding box center [349, 219] width 8 height 6
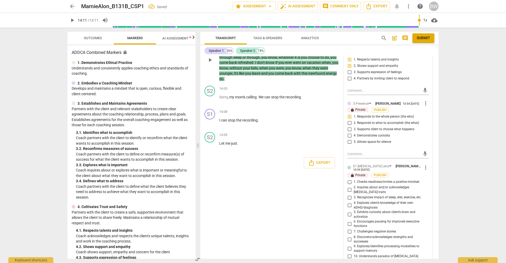
scroll to position [1889, 0]
drag, startPoint x: 368, startPoint y: 168, endPoint x: 370, endPoint y: 170, distance: 2.8
click at [368, 195] on span "3. Recognizes impact of sleep, diet, exercise, etc." at bounding box center [387, 197] width 68 height 5
click at [353, 194] on input "3. Recognizes impact of sleep, diet, exercise, etc." at bounding box center [349, 197] width 8 height 6
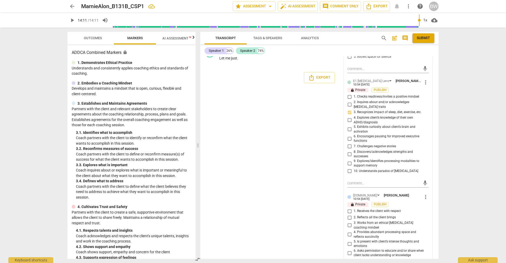
scroll to position [1973, 0]
click at [424, 195] on span "more_vert" at bounding box center [425, 198] width 6 height 6
click at [428, 177] on li "Delete" at bounding box center [429, 176] width 18 height 10
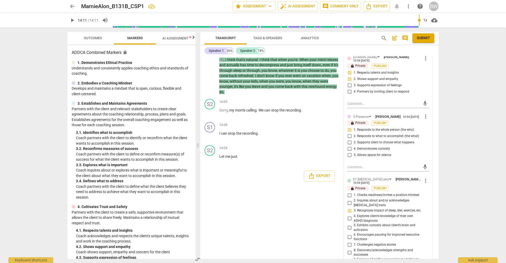
scroll to position [1875, 0]
click at [92, 38] on span "Outcomes" at bounding box center [93, 38] width 18 height 4
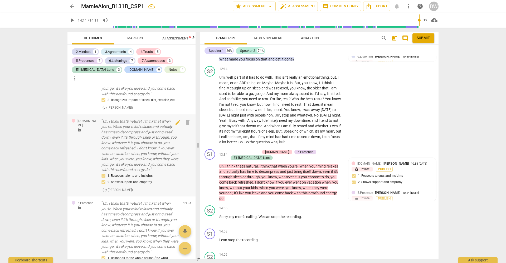
scroll to position [0, 0]
click at [223, 261] on span "Let" at bounding box center [222, 263] width 6 height 4
click at [169, 71] on div "Notes" at bounding box center [173, 69] width 9 height 5
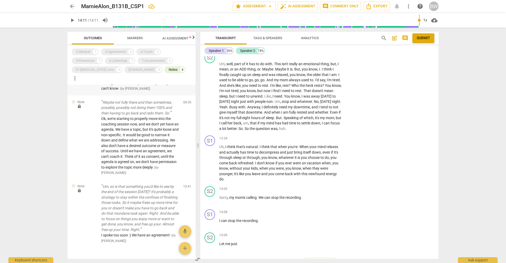
scroll to position [152, 0]
click at [169, 71] on div "Notes" at bounding box center [173, 69] width 9 height 5
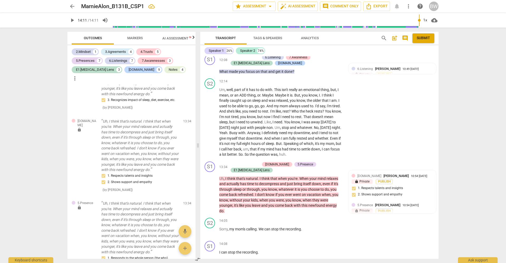
scroll to position [0, 0]
click at [184, 232] on span "mic" at bounding box center [185, 232] width 6 height 6
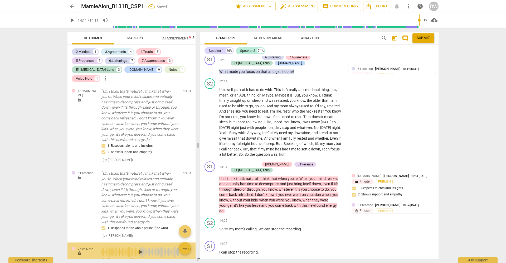
scroll to position [1902, 0]
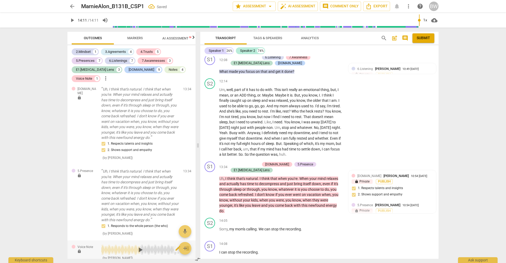
click at [139, 246] on span "play_arrow" at bounding box center [140, 250] width 8 height 8
click at [186, 245] on span "delete" at bounding box center [187, 248] width 6 height 6
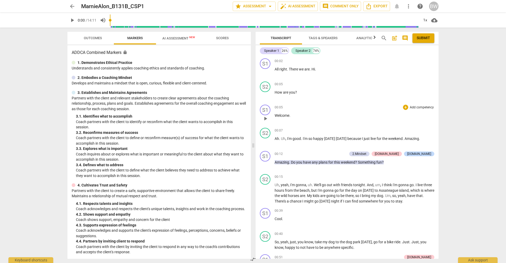
click at [332, 123] on div "00:05 + Add competency keyboard_arrow_right Welcome ." at bounding box center [354, 114] width 160 height 19
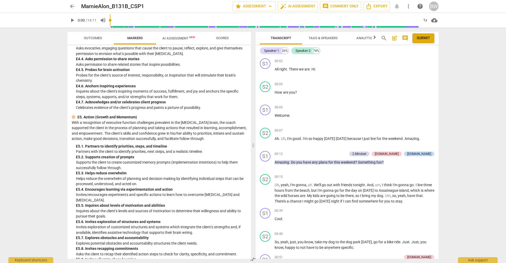
scroll to position [1269, 0]
click at [93, 41] on span "Outcomes" at bounding box center [92, 38] width 31 height 7
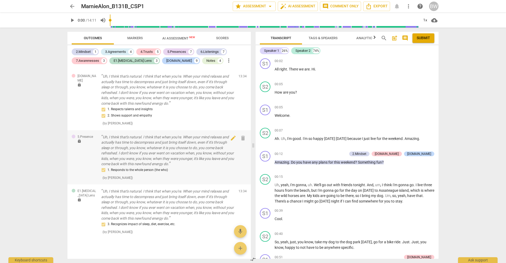
scroll to position [0, 0]
click at [239, 231] on span "mic" at bounding box center [240, 232] width 6 height 6
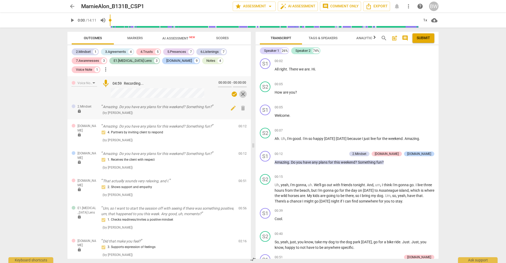
click at [241, 91] on span "close" at bounding box center [243, 94] width 6 height 6
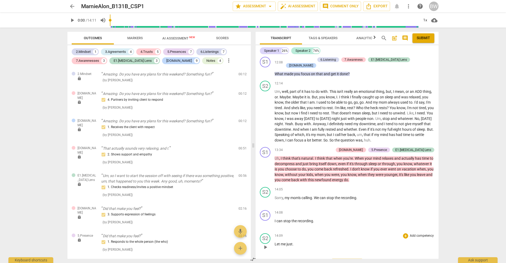
click at [278, 242] on span "Let" at bounding box center [277, 244] width 6 height 4
type input "851"
click at [243, 230] on span "mic" at bounding box center [240, 232] width 6 height 6
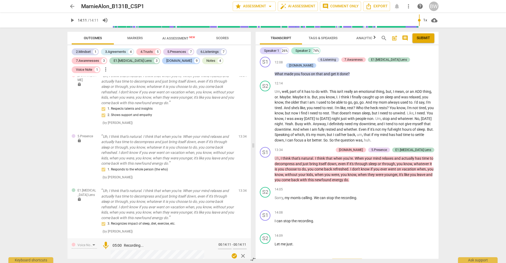
scroll to position [1466, 0]
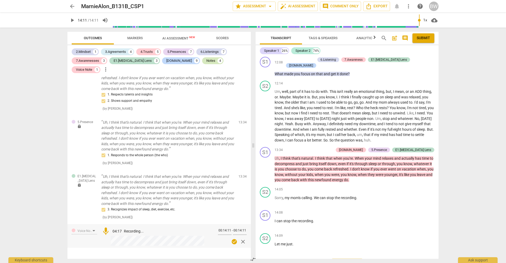
click at [206, 60] on div "Notes" at bounding box center [210, 60] width 9 height 5
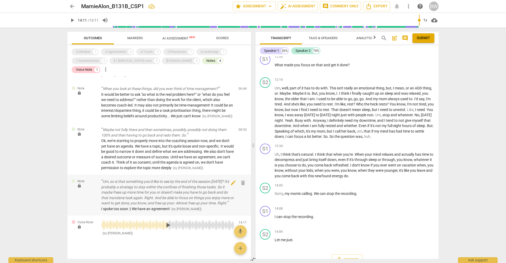
scroll to position [57, 0]
click at [168, 221] on span "play_arrow" at bounding box center [168, 225] width 8 height 8
click at [146, 221] on wave at bounding box center [167, 225] width 133 height 11
drag, startPoint x: 186, startPoint y: 218, endPoint x: 182, endPoint y: 219, distance: 4.0
click at [184, 220] on wave at bounding box center [167, 225] width 133 height 11
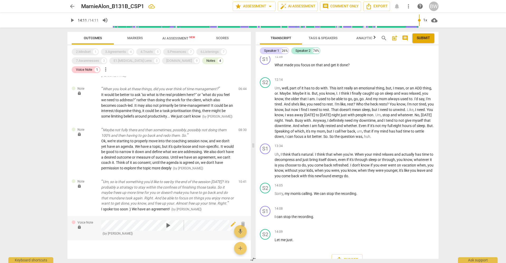
click at [164, 221] on span "play_arrow" at bounding box center [168, 225] width 8 height 8
drag, startPoint x: 189, startPoint y: 219, endPoint x: 208, endPoint y: 221, distance: 19.3
click at [209, 221] on wave at bounding box center [167, 225] width 133 height 11
click at [241, 221] on span "delete" at bounding box center [243, 224] width 6 height 6
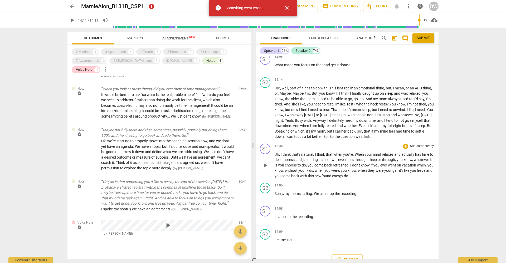
drag, startPoint x: 242, startPoint y: 216, endPoint x: 302, endPoint y: 130, distance: 105.4
click at [242, 221] on span "delete" at bounding box center [243, 224] width 6 height 6
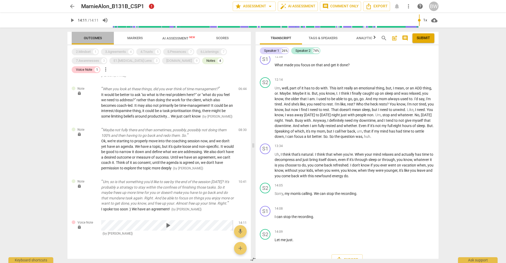
click at [97, 38] on span "Outcomes" at bounding box center [93, 38] width 18 height 4
click at [206, 61] on div "Notes" at bounding box center [210, 60] width 9 height 5
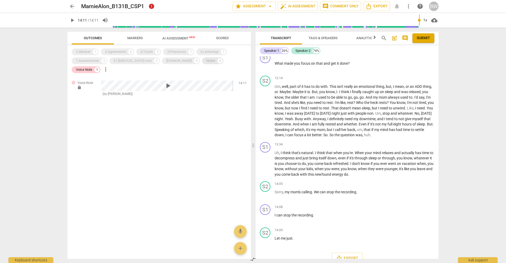
scroll to position [0, 0]
click at [92, 67] on div "Voice Note" at bounding box center [84, 69] width 16 height 5
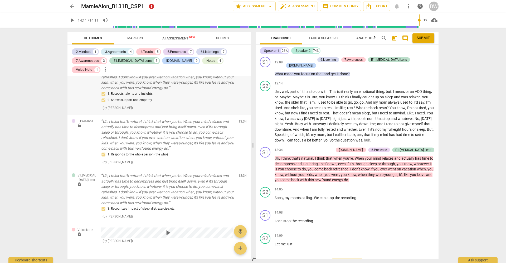
scroll to position [1466, 0]
drag, startPoint x: 241, startPoint y: 218, endPoint x: 301, endPoint y: 130, distance: 106.2
click at [241, 229] on span "delete" at bounding box center [243, 232] width 6 height 6
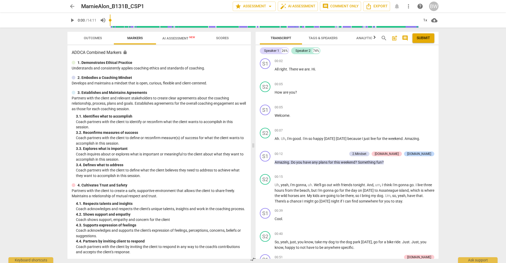
drag, startPoint x: 91, startPoint y: 39, endPoint x: 97, endPoint y: 43, distance: 7.7
click at [91, 39] on span "Outcomes" at bounding box center [93, 38] width 18 height 4
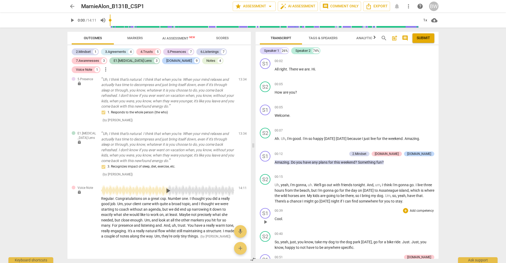
scroll to position [1508, 0]
drag, startPoint x: 243, startPoint y: 175, endPoint x: 300, endPoint y: 128, distance: 73.7
click at [243, 186] on span "delete" at bounding box center [243, 189] width 6 height 6
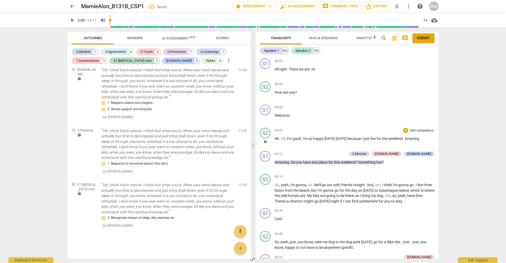
scroll to position [1442, 0]
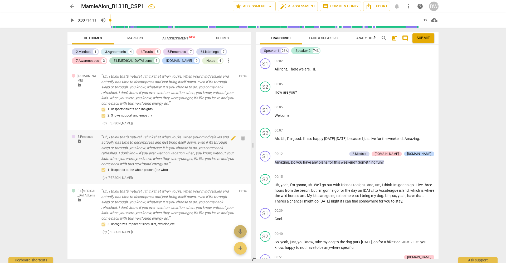
click at [239, 233] on span "mic" at bounding box center [240, 232] width 6 height 6
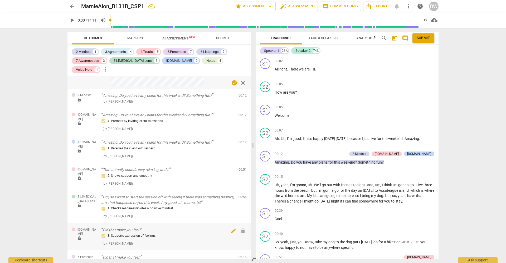
scroll to position [0, 0]
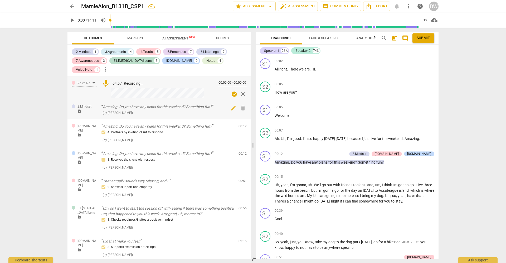
click at [240, 91] on span "close" at bounding box center [243, 94] width 6 height 6
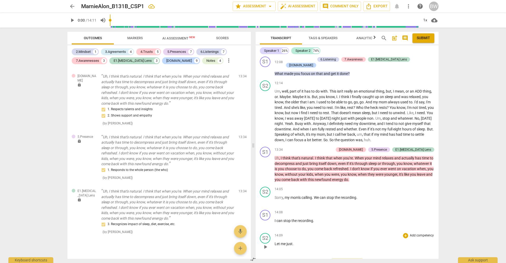
scroll to position [1590, 0]
click at [279, 242] on span "Let" at bounding box center [277, 244] width 6 height 4
type input "851"
click at [239, 231] on span "mic" at bounding box center [240, 232] width 6 height 6
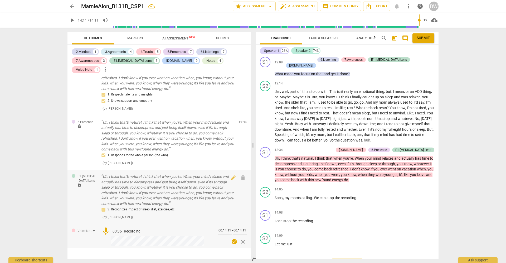
scroll to position [0, 0]
click at [232, 239] on span "check_circle" at bounding box center [234, 242] width 6 height 6
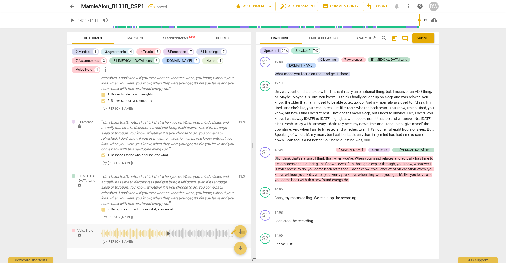
scroll to position [1466, 0]
click at [422, 40] on span "Submit" at bounding box center [422, 38] width 13 height 5
click at [72, 8] on span "arrow_back" at bounding box center [72, 6] width 6 height 6
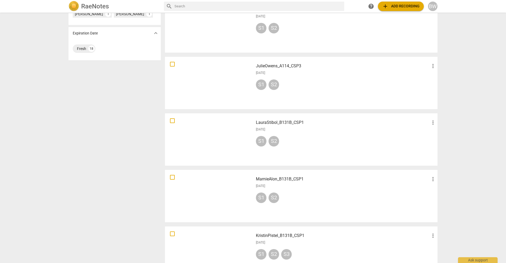
scroll to position [0, 0]
click at [273, 123] on h3 "LauraStibol_B131B_CSP1" at bounding box center [343, 123] width 174 height 6
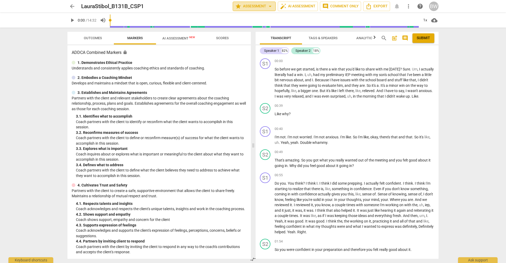
click at [270, 8] on span "arrow_drop_down" at bounding box center [270, 6] width 6 height 6
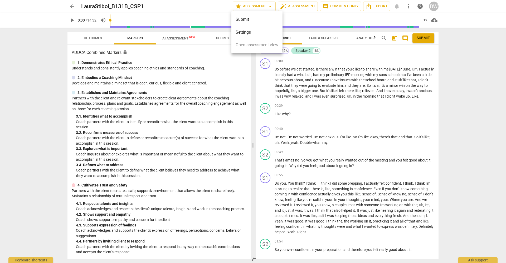
click at [270, 8] on div at bounding box center [253, 131] width 506 height 263
drag, startPoint x: 94, startPoint y: 38, endPoint x: 105, endPoint y: 39, distance: 11.4
click at [93, 38] on span "Outcomes" at bounding box center [93, 38] width 18 height 4
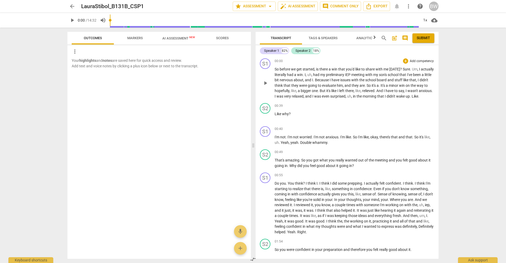
scroll to position [0, 0]
click at [416, 63] on p "Add competency" at bounding box center [421, 61] width 25 height 5
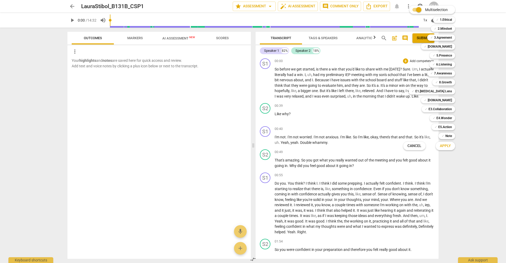
drag, startPoint x: 446, startPoint y: 28, endPoint x: 462, endPoint y: 35, distance: 17.2
click at [450, 31] on b "2.Mindset" at bounding box center [444, 29] width 14 height 6
click at [448, 100] on b "[DOMAIN_NAME]" at bounding box center [439, 100] width 24 height 6
drag, startPoint x: 451, startPoint y: 93, endPoint x: 451, endPoint y: 95, distance: 2.6
click at [451, 93] on b "E1.[MEDICAL_DATA] Lens" at bounding box center [433, 91] width 37 height 6
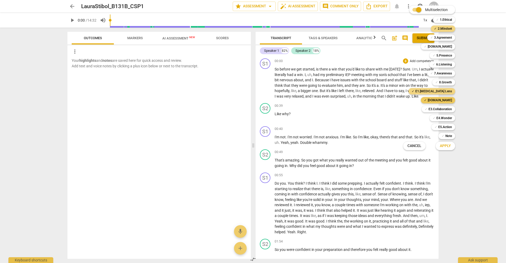
click at [450, 100] on b "[DOMAIN_NAME]" at bounding box center [439, 100] width 24 height 6
click at [448, 47] on b "[DOMAIN_NAME]" at bounding box center [439, 46] width 24 height 6
click at [446, 147] on span "Apply" at bounding box center [445, 146] width 11 height 5
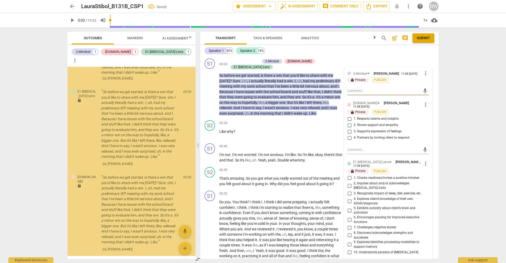
scroll to position [76, 0]
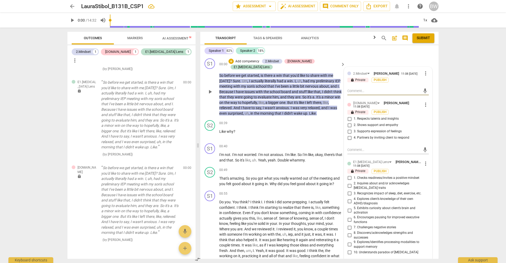
click at [361, 138] on span "4. Partners by inviting client to respond" at bounding box center [381, 138] width 56 height 5
click at [353, 138] on input "4. Partners by inviting client to respond" at bounding box center [349, 138] width 8 height 6
checkbox input "true"
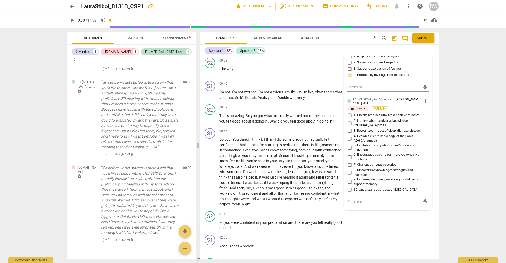
scroll to position [65, 0]
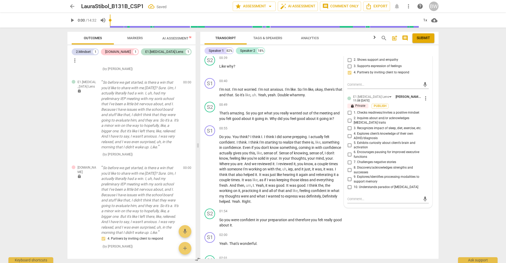
click at [388, 111] on span "1. Checks readiness/invites a positive mindset" at bounding box center [386, 113] width 66 height 5
click at [353, 111] on input "1. Checks readiness/invites a positive mindset" at bounding box center [349, 113] width 8 height 6
checkbox input "true"
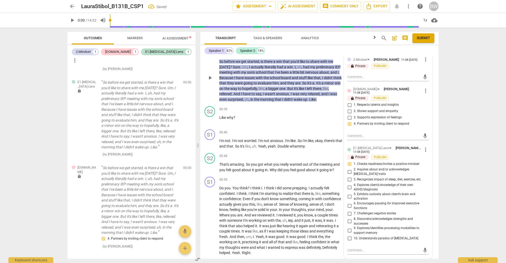
scroll to position [13, 0]
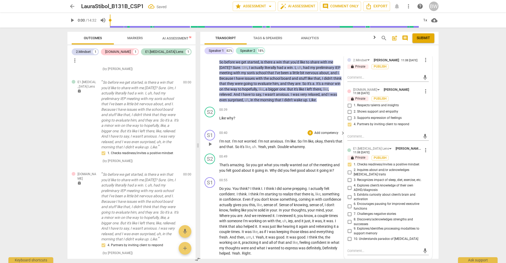
click at [434, 141] on div "S1 play_arrow pause 00:40 + Add competency keyboard_arrow_right I'm not . I'm n…" at bounding box center [319, 140] width 238 height 24
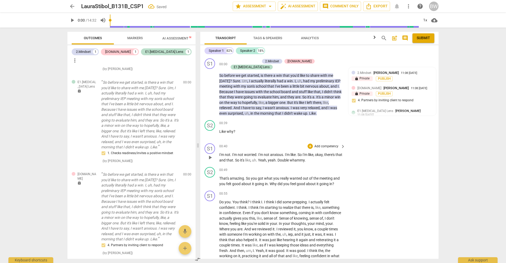
scroll to position [0, 0]
click at [72, 22] on span "play_arrow" at bounding box center [72, 20] width 6 height 6
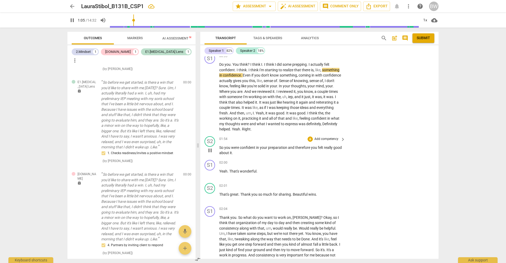
scroll to position [138, 0]
type input "81"
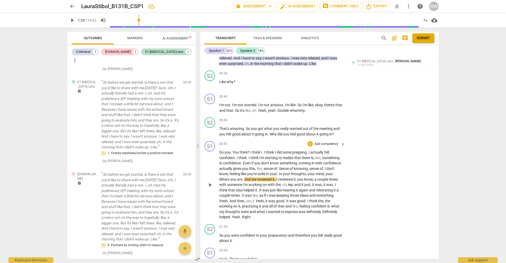
scroll to position [49, 0]
click at [326, 119] on p "Add competency" at bounding box center [326, 121] width 25 height 5
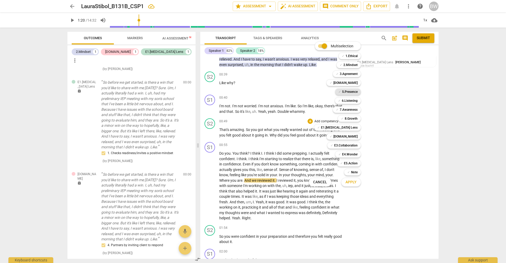
click at [352, 93] on b "5.Presence" at bounding box center [350, 92] width 16 height 6
click at [352, 100] on b "6.Listening" at bounding box center [350, 101] width 16 height 6
drag, startPoint x: 352, startPoint y: 137, endPoint x: 364, endPoint y: 145, distance: 14.8
click at [353, 137] on b "[DOMAIN_NAME]" at bounding box center [345, 137] width 24 height 6
click at [354, 184] on span "Apply" at bounding box center [350, 182] width 11 height 5
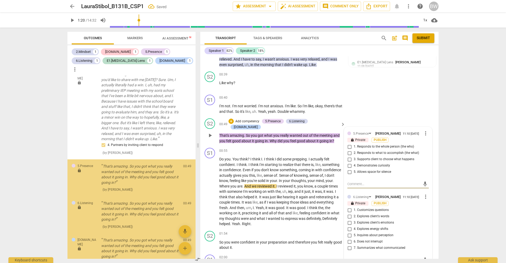
scroll to position [207, 0]
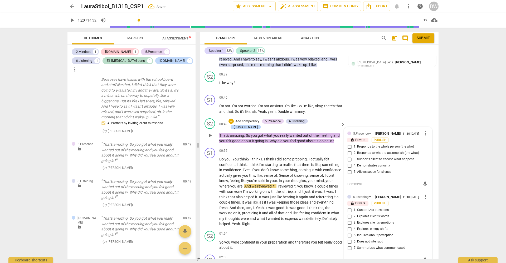
click at [362, 164] on span "4. Demonstrates curiosity" at bounding box center [371, 166] width 36 height 5
click at [353, 163] on input "4. Demonstrates curiosity" at bounding box center [349, 166] width 8 height 6
checkbox input "true"
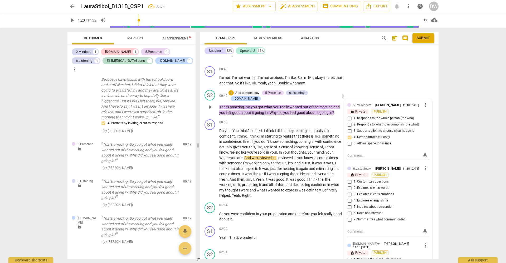
scroll to position [83, 0]
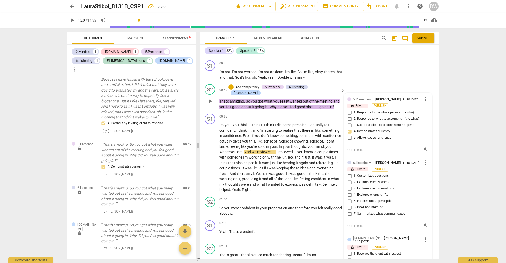
click at [364, 174] on span "1. Customizes questions" at bounding box center [370, 176] width 35 height 5
click at [353, 173] on input "1. Customizes questions" at bounding box center [349, 176] width 8 height 6
checkbox input "true"
click at [364, 212] on span "7. Summarizes what communicated" at bounding box center [379, 214] width 52 height 5
click at [353, 211] on input "7. Summarizes what communicated" at bounding box center [349, 214] width 8 height 6
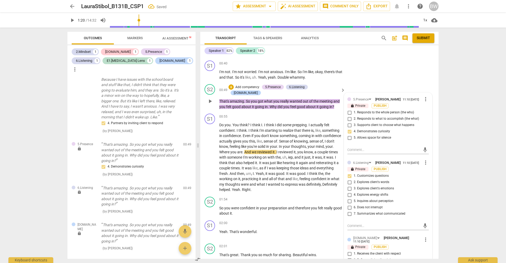
checkbox input "true"
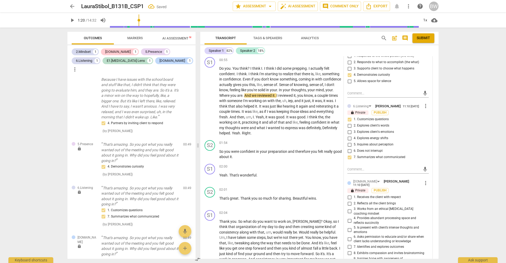
scroll to position [142, 0]
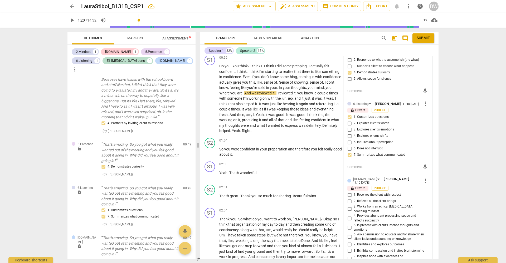
click at [349, 127] on input "3. Explores client's emotions" at bounding box center [349, 130] width 8 height 6
checkbox input "true"
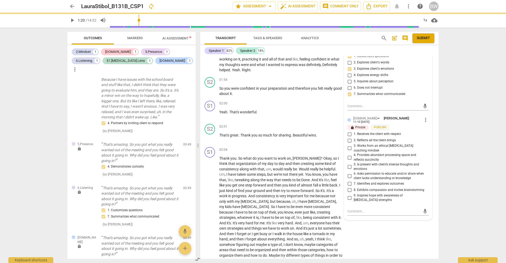
scroll to position [207, 0]
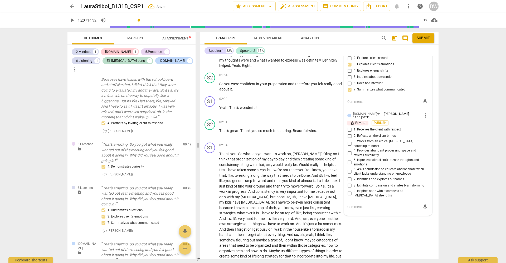
click at [348, 133] on input "2. Reflects all the client brings" at bounding box center [349, 136] width 8 height 6
checkbox input "true"
click at [348, 127] on input "1. Receives the client with respect" at bounding box center [349, 130] width 8 height 6
checkbox input "true"
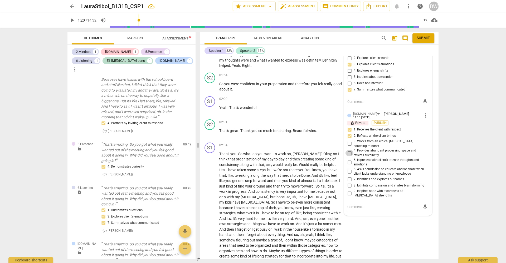
click at [348, 150] on input "4. Provides abundant processing space and reflects succinctly" at bounding box center [349, 153] width 8 height 6
checkbox input "true"
click at [348, 133] on input "2. Reflects all the client brings" at bounding box center [349, 136] width 8 height 6
checkbox input "false"
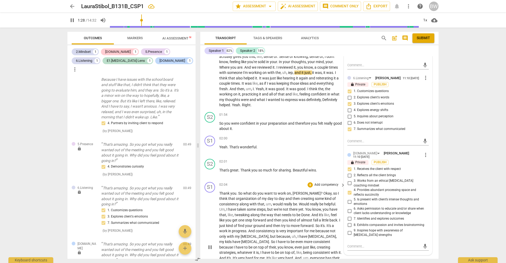
scroll to position [169, 0]
click at [451, 169] on div "arrow_back LauraStibol_B131B_CSP1 star Assessment arrow_drop_down auto_fix_high…" at bounding box center [253, 131] width 506 height 263
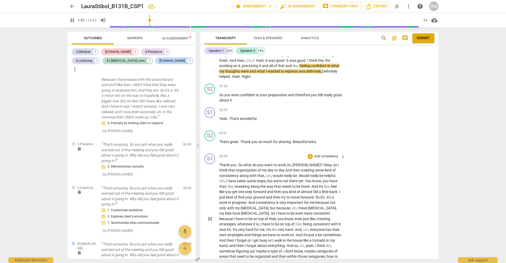
scroll to position [199, 0]
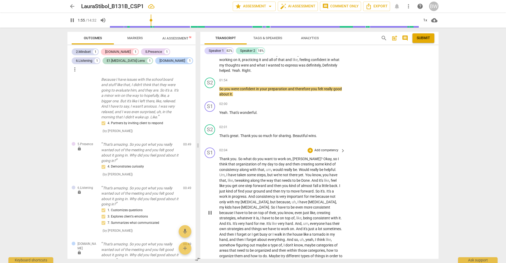
click at [331, 179] on span "feel" at bounding box center [334, 181] width 6 height 4
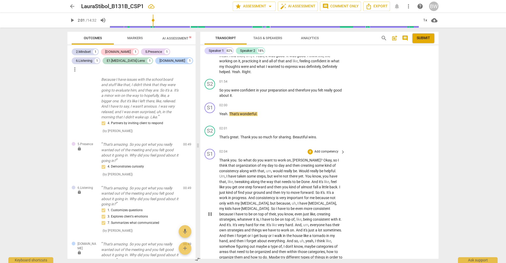
type input "121"
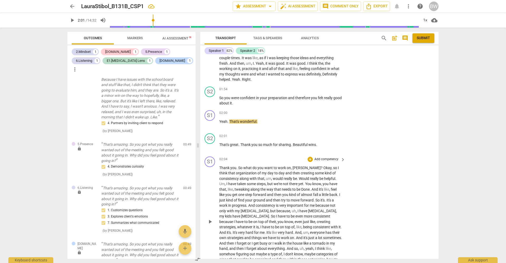
scroll to position [193, 0]
click at [317, 87] on p "Add competency" at bounding box center [326, 89] width 25 height 5
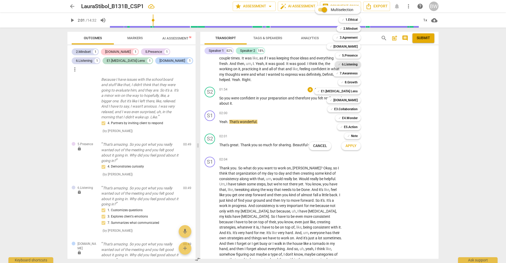
click at [351, 63] on b "6.Listening" at bounding box center [350, 64] width 16 height 6
click at [351, 99] on b "[DOMAIN_NAME]" at bounding box center [345, 100] width 24 height 6
click at [355, 150] on button "Apply" at bounding box center [350, 145] width 19 height 9
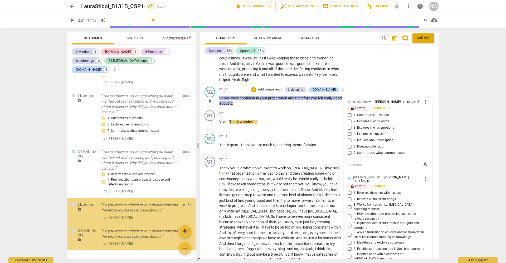
scroll to position [300, 0]
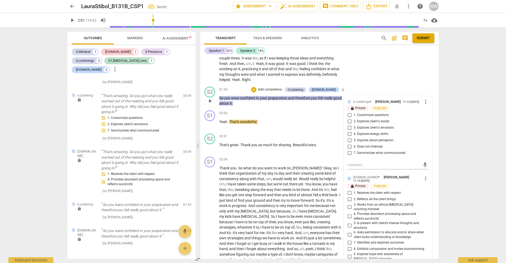
click at [366, 151] on span "7. Summarizes what communicated" at bounding box center [379, 153] width 52 height 5
click at [353, 150] on input "7. Summarizes what communicated" at bounding box center [349, 153] width 8 height 6
checkbox input "true"
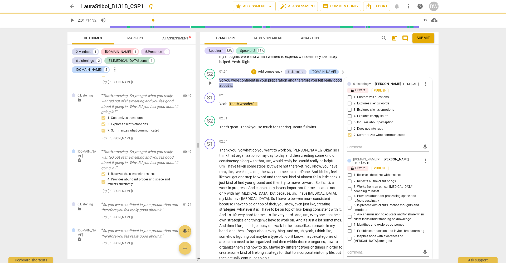
scroll to position [212, 0]
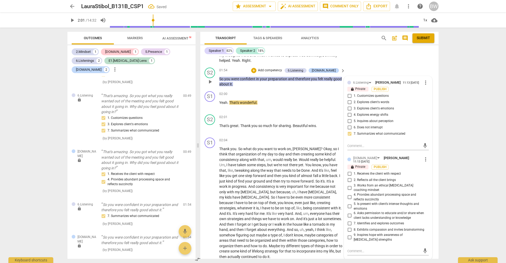
click at [364, 178] on span "2. Reflects all the client brings" at bounding box center [374, 180] width 42 height 5
click at [353, 177] on input "2. Reflects all the client brings" at bounding box center [349, 180] width 8 height 6
click at [364, 178] on span "2. Reflects all the client brings" at bounding box center [374, 180] width 42 height 5
click at [353, 177] on input "2. Reflects all the client brings" at bounding box center [349, 180] width 8 height 6
click at [364, 178] on span "2. Reflects all the client brings" at bounding box center [374, 180] width 42 height 5
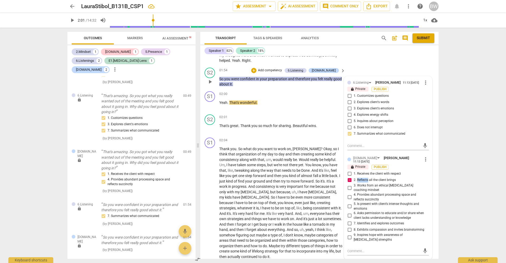
click at [353, 177] on input "2. Reflects all the client brings" at bounding box center [349, 180] width 8 height 6
checkbox input "false"
click at [362, 193] on span "4. Provides abundant processing space and reflects succinctly" at bounding box center [389, 197] width 73 height 9
click at [353, 194] on input "4. Provides abundant processing space and reflects succinctly" at bounding box center [349, 197] width 8 height 6
checkbox input "true"
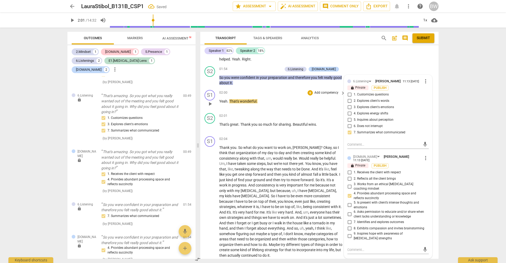
scroll to position [215, 0]
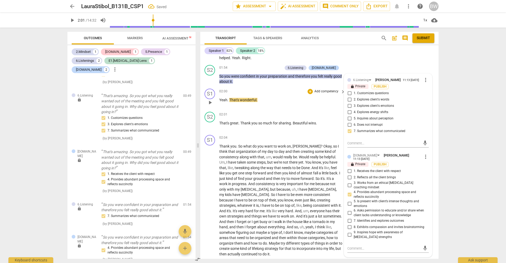
click at [317, 89] on p "Add competency" at bounding box center [326, 91] width 25 height 5
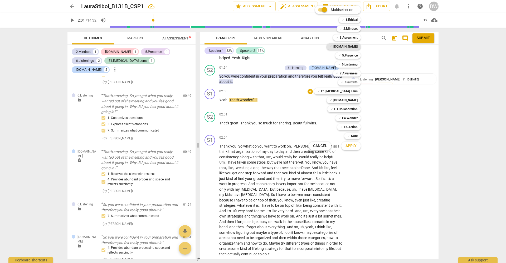
click at [357, 47] on b "[DOMAIN_NAME]" at bounding box center [345, 46] width 24 height 6
click at [351, 146] on span "Apply" at bounding box center [350, 146] width 11 height 5
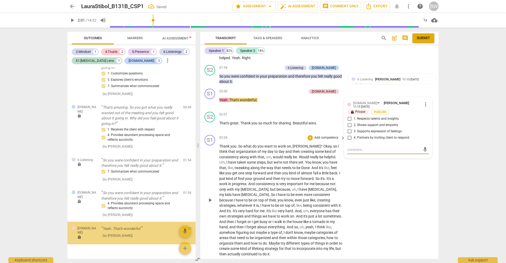
scroll to position [336, 0]
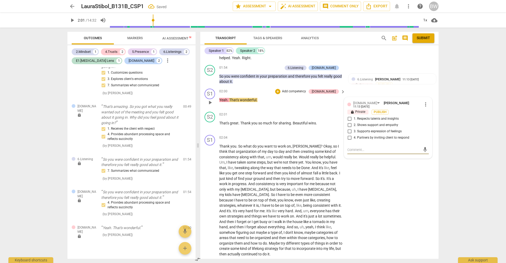
click at [377, 117] on span "1. Respects talents and insights" at bounding box center [375, 119] width 45 height 5
click at [353, 116] on input "1. Respects talents and insights" at bounding box center [349, 119] width 8 height 6
checkbox input "true"
click at [373, 123] on span "2. Shows support and empathy" at bounding box center [375, 125] width 45 height 5
click at [353, 122] on input "2. Shows support and empathy" at bounding box center [349, 125] width 8 height 6
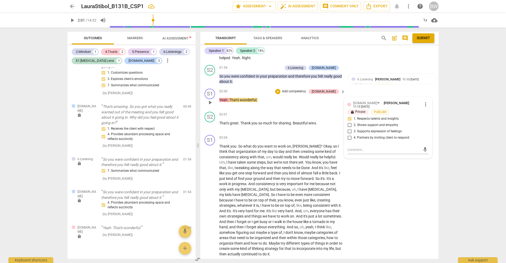
checkbox input "true"
click at [419, 161] on div "S1 play_arrow pause 02:04 + Add competency keyboard_arrow_right Thank you . So …" at bounding box center [319, 196] width 238 height 126
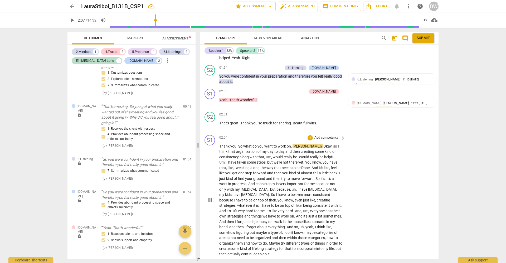
type input "128"
click at [317, 112] on p "Add competency" at bounding box center [326, 114] width 25 height 5
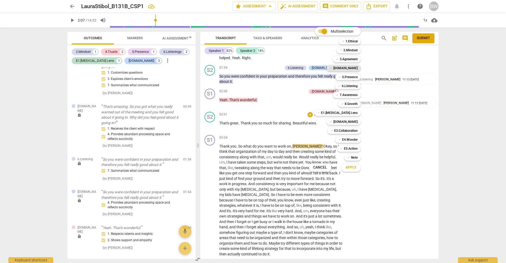
click at [356, 68] on b "[DOMAIN_NAME]" at bounding box center [345, 68] width 24 height 6
click at [352, 169] on span "Apply" at bounding box center [350, 167] width 11 height 5
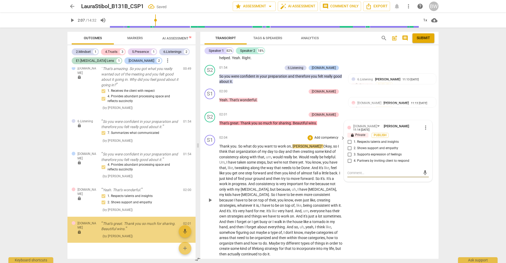
scroll to position [375, 0]
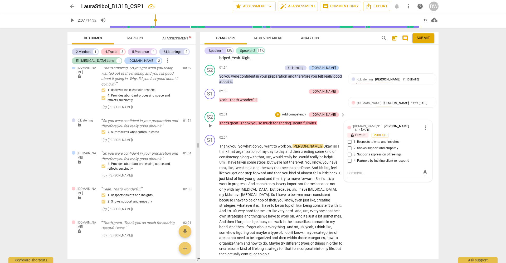
drag, startPoint x: 378, startPoint y: 131, endPoint x: 391, endPoint y: 135, distance: 13.8
click at [378, 146] on span "2. Shows support and empathy" at bounding box center [375, 148] width 45 height 5
click at [353, 145] on input "2. Shows support and empathy" at bounding box center [349, 148] width 8 height 6
checkbox input "true"
click at [436, 145] on div "S1 play_arrow pause 02:04 + Add competency keyboard_arrow_right Thank you . So …" at bounding box center [319, 196] width 238 height 126
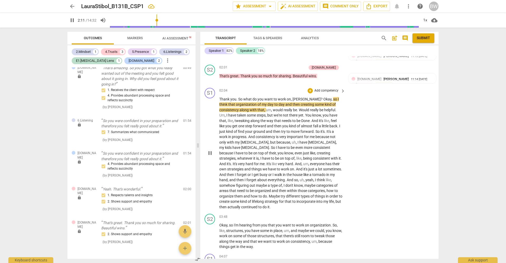
scroll to position [263, 0]
type input "133"
click at [327, 88] on p "Add competency" at bounding box center [326, 90] width 25 height 5
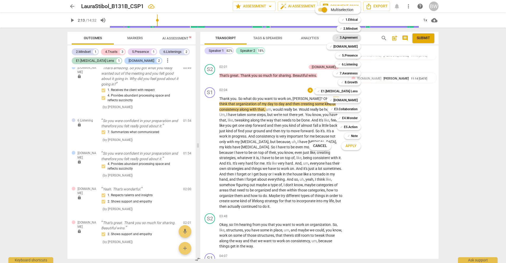
click at [351, 37] on b "3.Agreement" at bounding box center [348, 37] width 18 height 6
click at [354, 145] on span "Apply" at bounding box center [350, 146] width 11 height 5
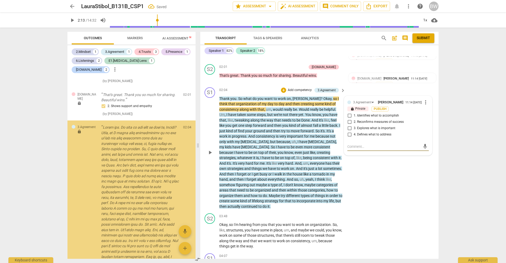
scroll to position [545, 0]
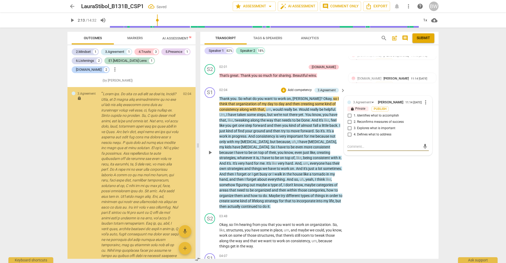
drag, startPoint x: 360, startPoint y: 101, endPoint x: 371, endPoint y: 104, distance: 12.0
click at [360, 114] on span "1. Identifies what to accomplish" at bounding box center [375, 116] width 45 height 5
click at [353, 113] on input "1. Identifies what to accomplish" at bounding box center [349, 116] width 8 height 6
checkbox input "true"
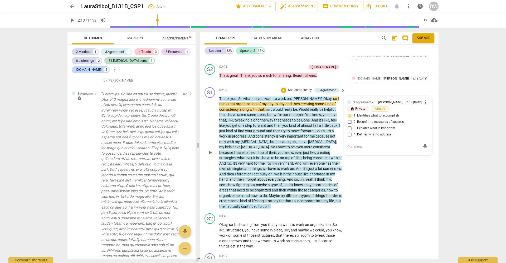
click at [433, 125] on div "S1 play_arrow pause 02:04 + Add competency 3.Agreement keyboard_arrow_right Tha…" at bounding box center [319, 148] width 238 height 126
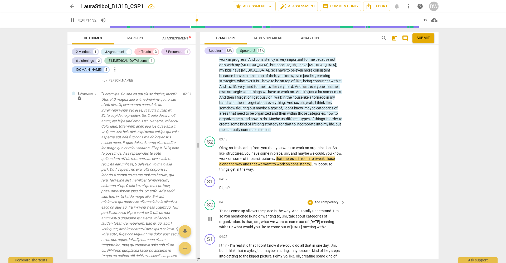
scroll to position [340, 0]
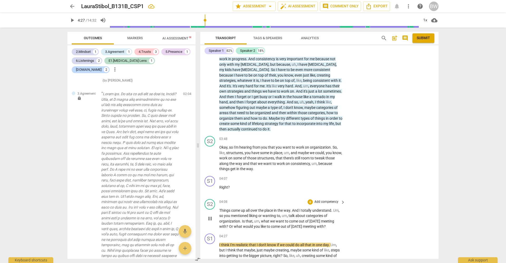
type input "268"
click at [323, 200] on p "Add competency" at bounding box center [326, 202] width 25 height 5
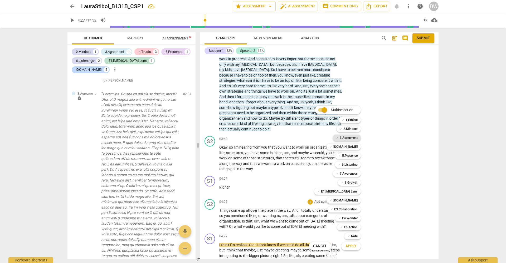
click at [339, 139] on div "✓ 3.Agreement" at bounding box center [347, 138] width 28 height 6
click at [353, 200] on b "[DOMAIN_NAME]" at bounding box center [345, 201] width 24 height 6
click at [353, 247] on span "Apply" at bounding box center [350, 246] width 11 height 5
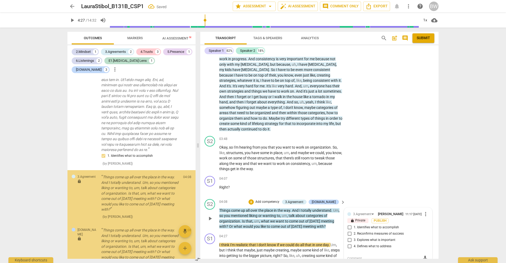
scroll to position [690, 0]
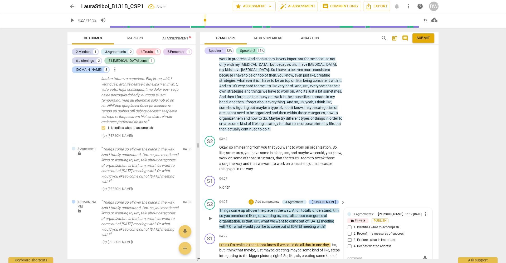
click at [354, 225] on span "1. Identifies what to accomplish" at bounding box center [375, 227] width 45 height 5
click at [353, 225] on input "1. Identifies what to accomplish" at bounding box center [349, 228] width 8 height 6
checkbox input "true"
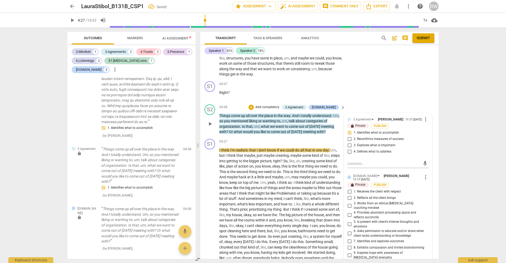
scroll to position [435, 0]
click at [378, 239] on span "7. Identifies and explores outcomes" at bounding box center [378, 241] width 50 height 5
click at [353, 238] on input "7. Identifies and explores outcomes" at bounding box center [349, 241] width 8 height 6
checkbox input "true"
click at [390, 79] on div "S1 play_arrow pause 04:07 + Add competency keyboard_arrow_right Right ?" at bounding box center [319, 90] width 238 height 23
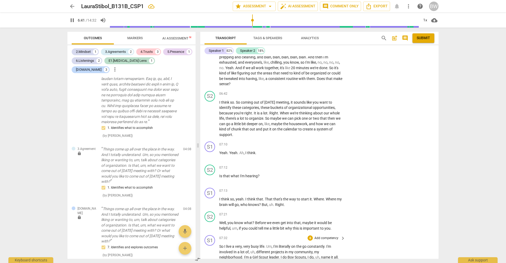
scroll to position [660, 0]
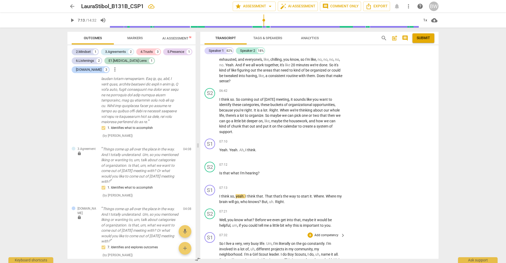
type input "434"
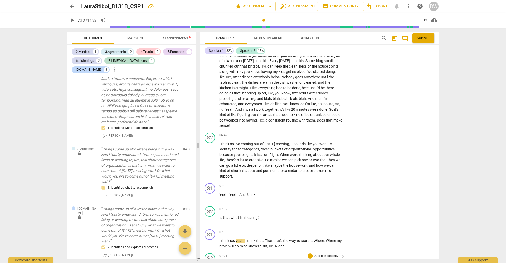
scroll to position [619, 0]
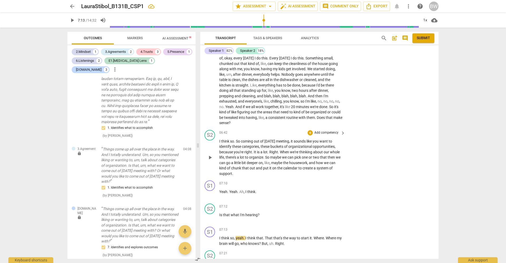
click at [333, 131] on p "Add competency" at bounding box center [326, 133] width 25 height 5
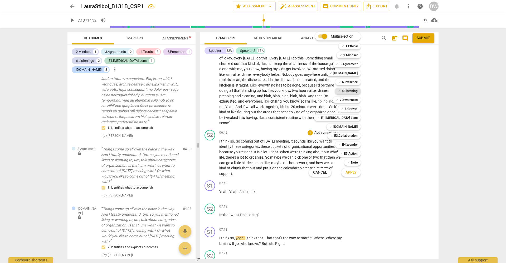
click at [347, 92] on b "6.Listening" at bounding box center [350, 91] width 16 height 6
click at [353, 81] on b "5.Presence" at bounding box center [350, 82] width 16 height 6
click at [348, 126] on b "[DOMAIN_NAME]" at bounding box center [345, 127] width 24 height 6
click at [352, 171] on span "Apply" at bounding box center [350, 172] width 11 height 5
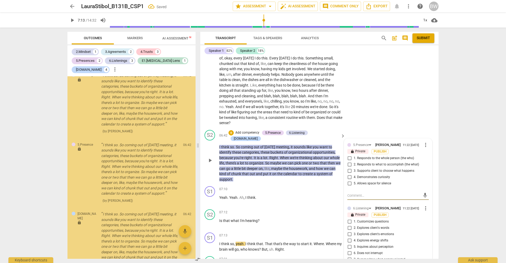
scroll to position [923, 0]
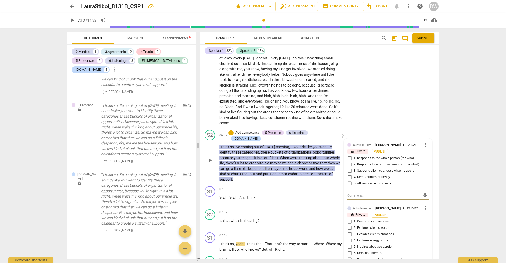
click at [382, 162] on span "2. Responds to what to accomplish (the what)" at bounding box center [385, 164] width 65 height 5
click at [353, 162] on input "2. Responds to what to accomplish (the what)" at bounding box center [349, 165] width 8 height 6
checkbox input "true"
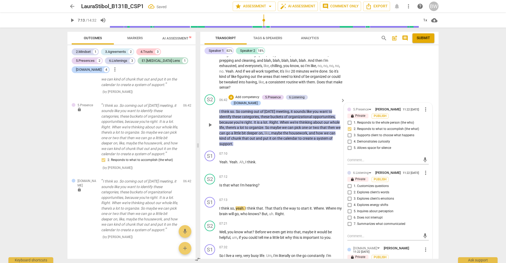
scroll to position [655, 0]
click at [364, 221] on span "7. Summarizes what communicated" at bounding box center [379, 223] width 52 height 5
click at [353, 221] on input "7. Summarizes what communicated" at bounding box center [349, 224] width 8 height 6
checkbox input "true"
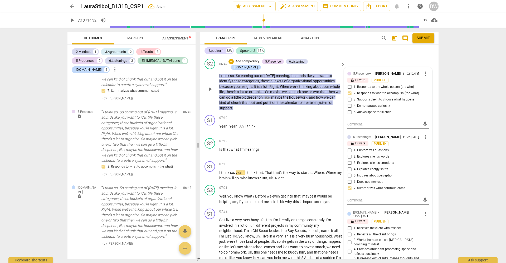
scroll to position [690, 0]
click at [346, 179] on input "6. Does not interrupt" at bounding box center [349, 182] width 8 height 6
checkbox input "true"
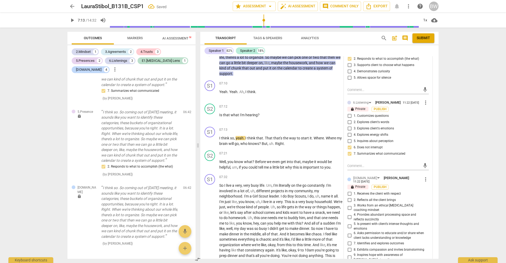
scroll to position [726, 0]
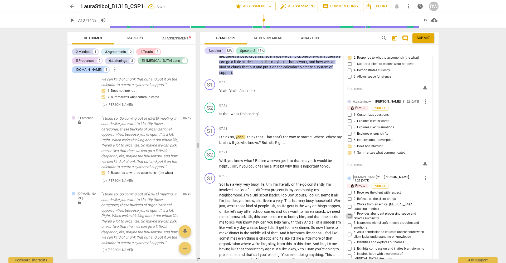
click at [348, 213] on input "4. Provides abundant processing space and reflects succinctly" at bounding box center [349, 216] width 8 height 6
checkbox input "true"
drag, startPoint x: 367, startPoint y: 214, endPoint x: 371, endPoint y: 214, distance: 4.0
click at [367, 240] on span "7. Identifies and explores outcomes" at bounding box center [378, 242] width 50 height 5
click at [353, 239] on input "7. Identifies and explores outcomes" at bounding box center [349, 242] width 8 height 6
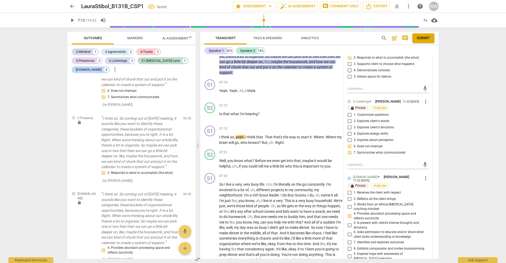
checkbox input "true"
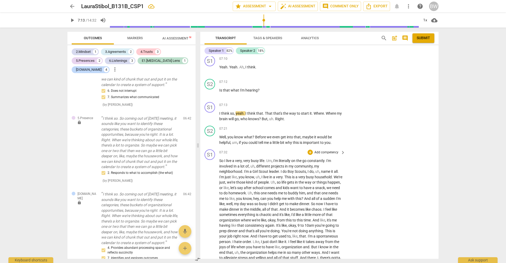
scroll to position [755, 0]
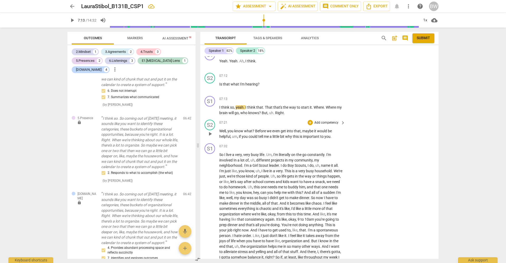
click at [316, 121] on p "Add competency" at bounding box center [326, 123] width 25 height 5
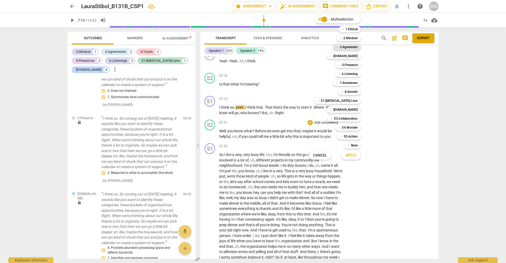
click at [354, 47] on b "3.Agreement" at bounding box center [348, 47] width 18 height 6
click at [356, 154] on span "Apply" at bounding box center [350, 155] width 11 height 5
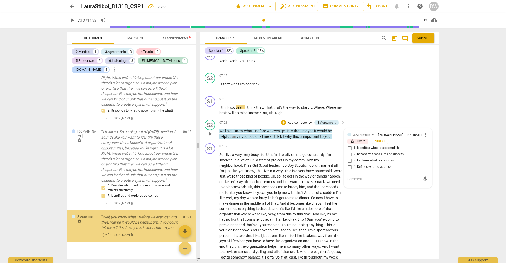
scroll to position [994, 0]
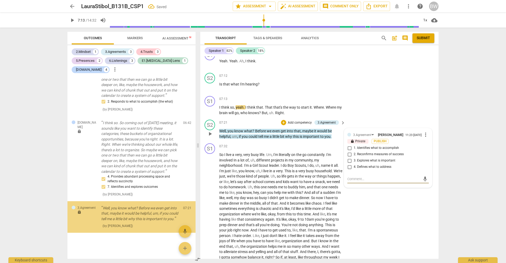
click at [375, 159] on span "3. Explores what is important" at bounding box center [374, 161] width 42 height 5
click at [353, 158] on input "3. Explores what is important" at bounding box center [349, 161] width 8 height 6
checkbox input "true"
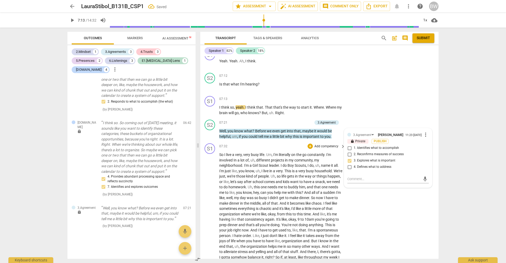
click at [432, 141] on div "S1 play_arrow pause 07:32 + Add competency keyboard_arrow_right So I live a ver…" at bounding box center [319, 266] width 238 height 250
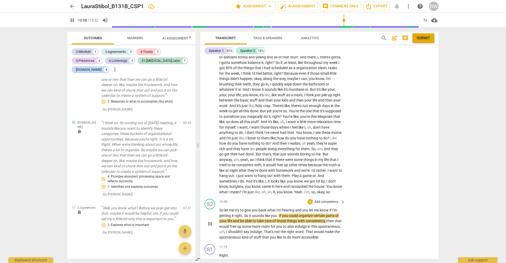
scroll to position [950, 0]
type input "680"
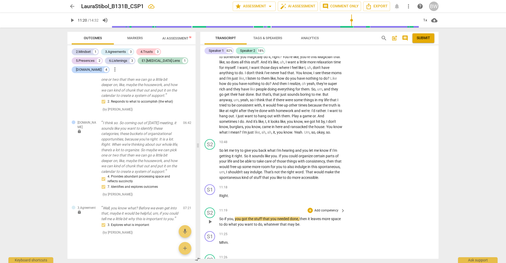
scroll to position [1010, 0]
click at [325, 140] on p "Add competency" at bounding box center [326, 142] width 25 height 5
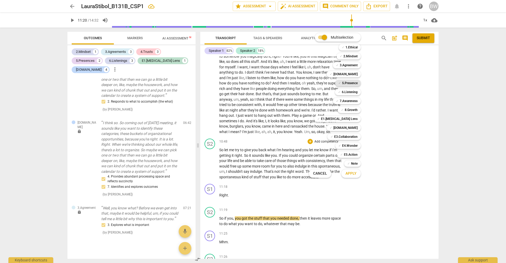
click at [352, 82] on b "5.Presence" at bounding box center [350, 83] width 16 height 6
click at [353, 94] on b "6.Listening" at bounding box center [350, 92] width 16 height 6
drag, startPoint x: 356, startPoint y: 128, endPoint x: 355, endPoint y: 139, distance: 11.4
click at [356, 128] on b "[DOMAIN_NAME]" at bounding box center [345, 128] width 24 height 6
click at [351, 175] on span "Apply" at bounding box center [350, 173] width 11 height 5
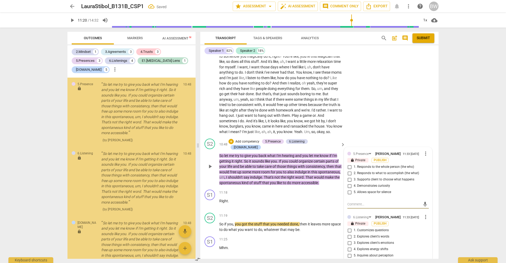
scroll to position [1205, 0]
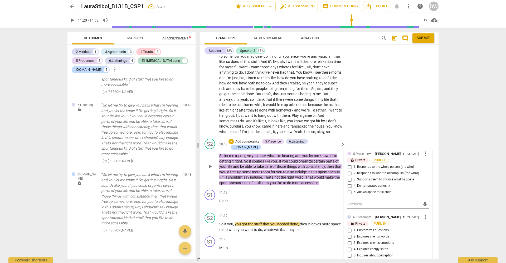
click at [402, 171] on span "2. Responds to what to accomplish (the what)" at bounding box center [385, 173] width 65 height 5
click at [353, 170] on input "2. Responds to what to accomplish (the what)" at bounding box center [349, 173] width 8 height 6
checkbox input "true"
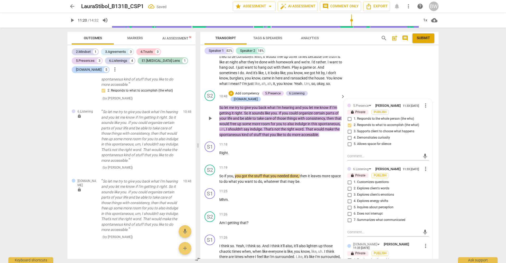
scroll to position [1059, 0]
click at [381, 218] on span "7. Summarizes what communicated" at bounding box center [379, 220] width 52 height 5
click at [353, 217] on input "7. Summarizes what communicated" at bounding box center [349, 220] width 8 height 6
checkbox input "true"
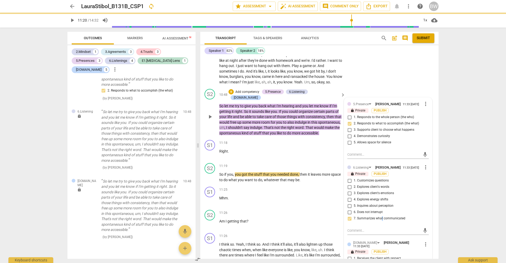
click at [350, 209] on input "6. Does not interrupt" at bounding box center [349, 212] width 8 height 6
checkbox input "true"
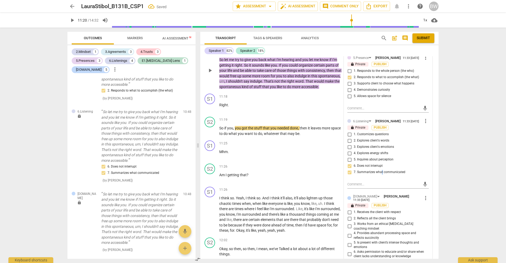
scroll to position [1107, 0]
click at [349, 232] on input "4. Provides abundant processing space and reflects succinctly" at bounding box center [349, 235] width 8 height 6
checkbox input "true"
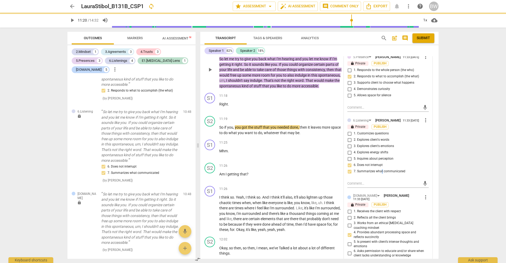
click at [349, 258] on input "7. Identifies and explores outcomes" at bounding box center [349, 261] width 8 height 6
checkbox input "true"
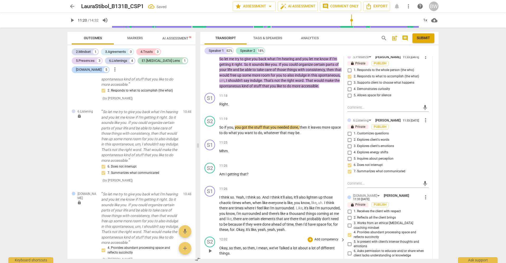
click at [435, 235] on div "S2 play_arrow pause 12:02 + Add competency keyboard_arrow_right Okay , so then …" at bounding box center [319, 247] width 238 height 24
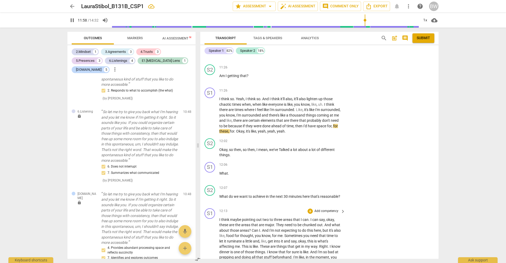
scroll to position [1205, 0]
type input "730"
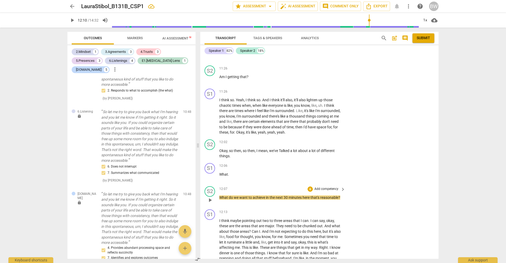
click at [332, 187] on p "Add competency" at bounding box center [326, 189] width 25 height 5
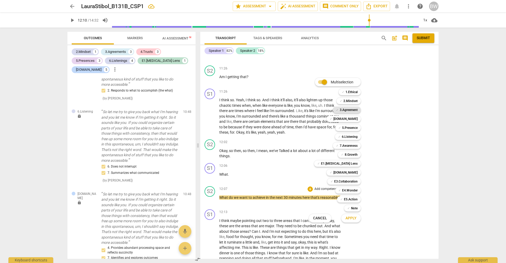
click at [354, 110] on b "3.Agreement" at bounding box center [348, 110] width 18 height 6
click at [355, 216] on span "Apply" at bounding box center [350, 218] width 11 height 5
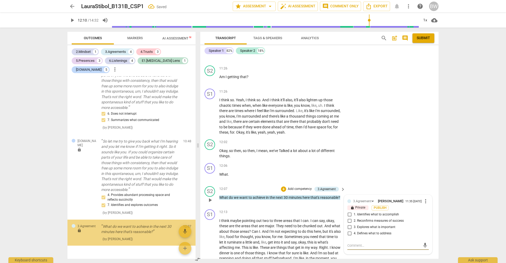
scroll to position [1266, 0]
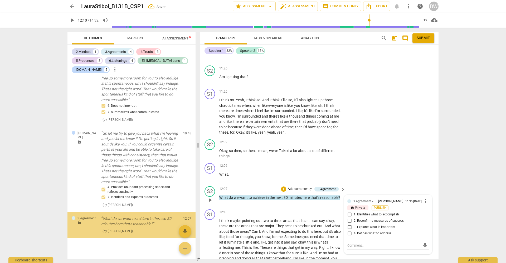
drag, startPoint x: 381, startPoint y: 176, endPoint x: 386, endPoint y: 175, distance: 4.7
click at [382, 213] on span "1. Identifies what to accomplish" at bounding box center [375, 215] width 45 height 5
click at [353, 212] on input "1. Identifies what to accomplish" at bounding box center [349, 215] width 8 height 6
checkbox input "true"
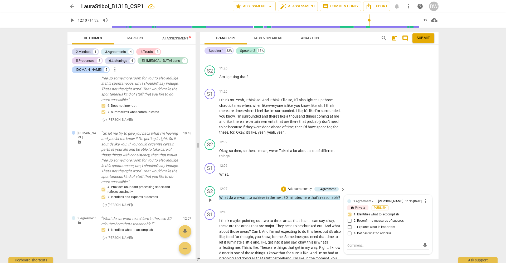
click at [373, 184] on div "S2 play_arrow pause 12:07 + Add competency 3.Agreement keyboard_arrow_right Wha…" at bounding box center [319, 195] width 238 height 23
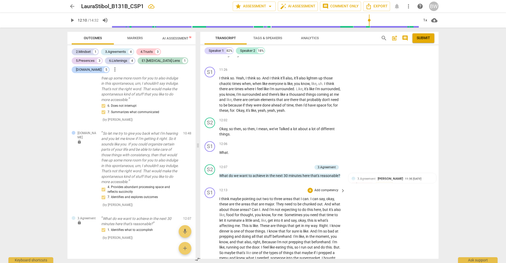
scroll to position [1228, 0]
click at [291, 164] on p "Add competency" at bounding box center [299, 166] width 25 height 5
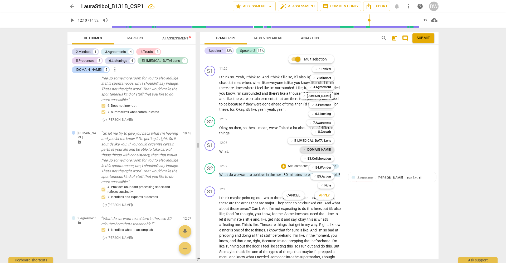
click at [326, 150] on b "[DOMAIN_NAME]" at bounding box center [319, 150] width 24 height 6
click at [328, 196] on span "Apply" at bounding box center [324, 195] width 11 height 5
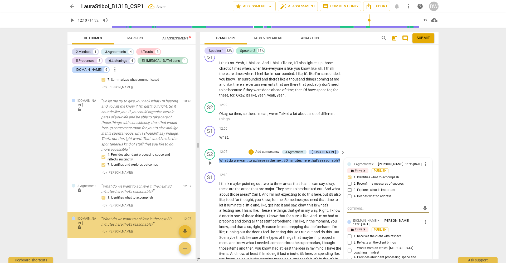
scroll to position [1261, 0]
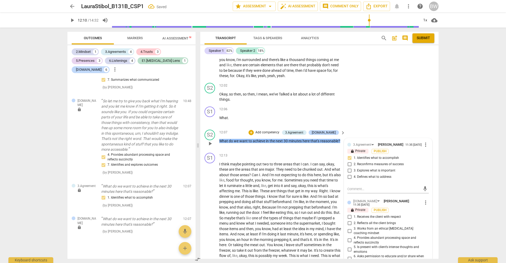
drag, startPoint x: 377, startPoint y: 225, endPoint x: 381, endPoint y: 225, distance: 4.2
click at [379, 263] on span "7. Identifies and explores outcomes" at bounding box center [378, 267] width 50 height 5
click at [353, 263] on input "7. Identifies and explores outcomes" at bounding box center [349, 267] width 8 height 6
checkbox input "true"
click at [433, 218] on div "S1 play_arrow pause 12:13 + Add competency keyboard_arrow_right I think maybe p…" at bounding box center [319, 222] width 238 height 142
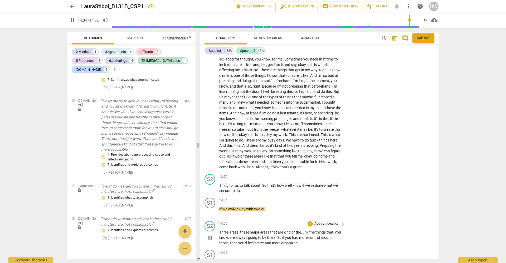
scroll to position [1382, 0]
type input "851"
click at [323, 175] on p "Add competency" at bounding box center [326, 177] width 25 height 5
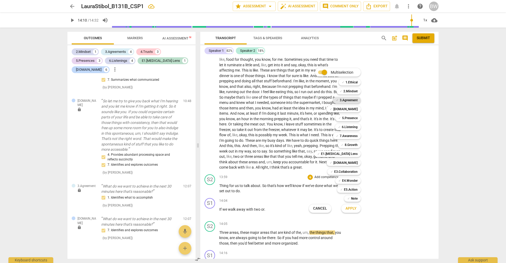
click at [353, 99] on b "3.Agreement" at bounding box center [348, 100] width 18 height 6
click at [353, 209] on span "Apply" at bounding box center [350, 208] width 11 height 5
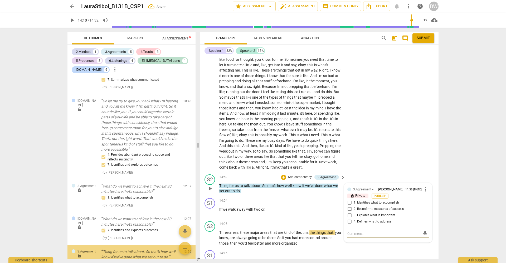
scroll to position [1330, 0]
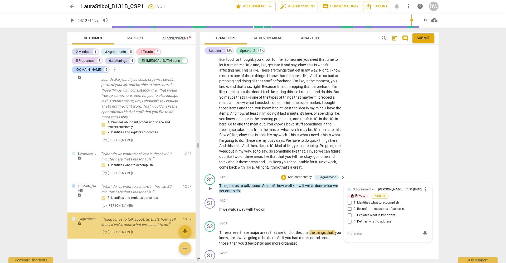
click at [383, 207] on span "2. Reconfirms measures of success" at bounding box center [378, 209] width 50 height 5
click at [353, 206] on input "2. Reconfirms measures of success" at bounding box center [349, 209] width 8 height 6
checkbox input "true"
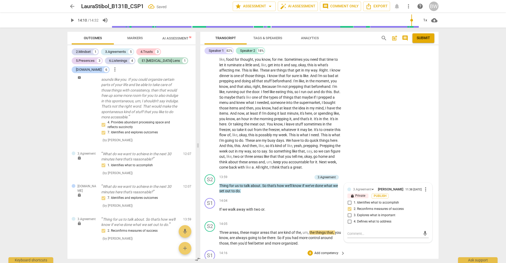
scroll to position [0, 0]
click at [413, 248] on div "S1 play_arrow pause 14:16 + Add competency keyboard_arrow_right I think that's …" at bounding box center [319, 262] width 238 height 29
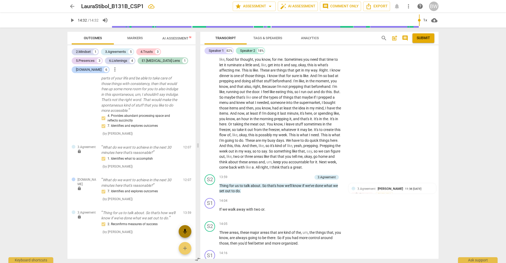
click at [185, 233] on span "mic" at bounding box center [185, 232] width 6 height 6
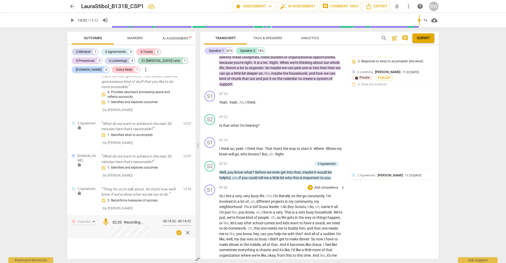
scroll to position [714, 0]
click at [179, 230] on span "check_circle" at bounding box center [179, 233] width 6 height 6
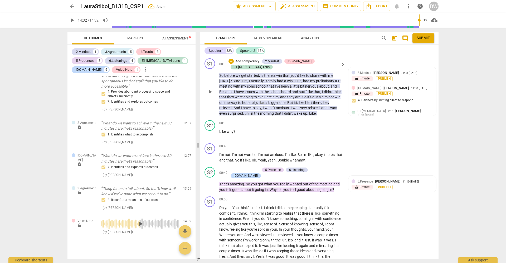
scroll to position [0, 0]
click at [222, 73] on span "So" at bounding box center [221, 75] width 5 height 4
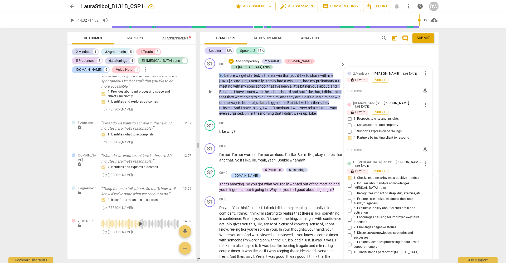
click at [222, 73] on span "So" at bounding box center [221, 75] width 5 height 4
click at [475, 112] on div "arrow_back LauraStibol_B131B_CSP1 star Assessment arrow_drop_down auto_fix_high…" at bounding box center [253, 131] width 506 height 263
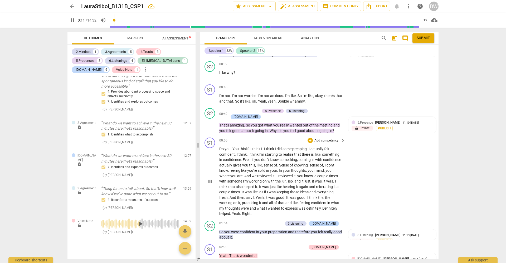
scroll to position [60, 0]
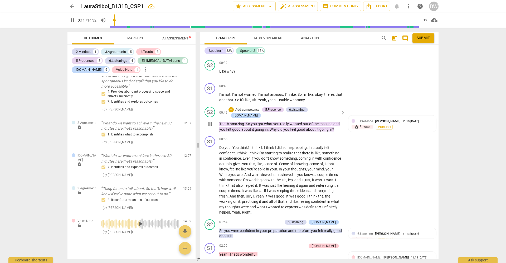
click at [225, 122] on span "That's" at bounding box center [224, 124] width 11 height 4
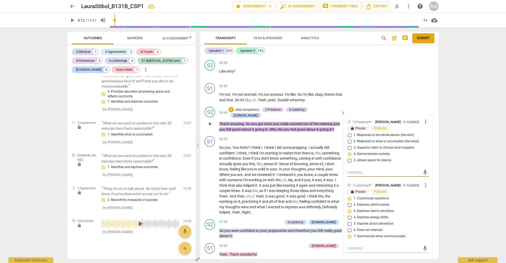
click at [225, 122] on span "That's" at bounding box center [224, 124] width 11 height 4
click at [433, 134] on div "S1 play_arrow pause 00:55 + Add competency keyboard_arrow_right Do you . You th…" at bounding box center [319, 175] width 238 height 83
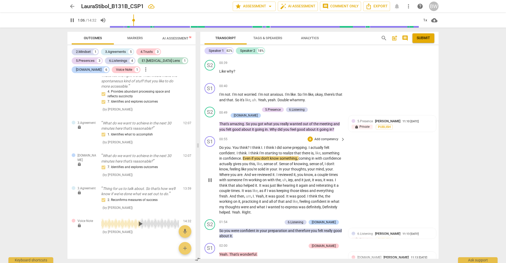
scroll to position [60, 0]
click at [211, 178] on span "pause" at bounding box center [210, 181] width 6 height 6
click at [427, 40] on span "Submit" at bounding box center [422, 38] width 13 height 5
type input "66"
